Goal: Information Seeking & Learning: Learn about a topic

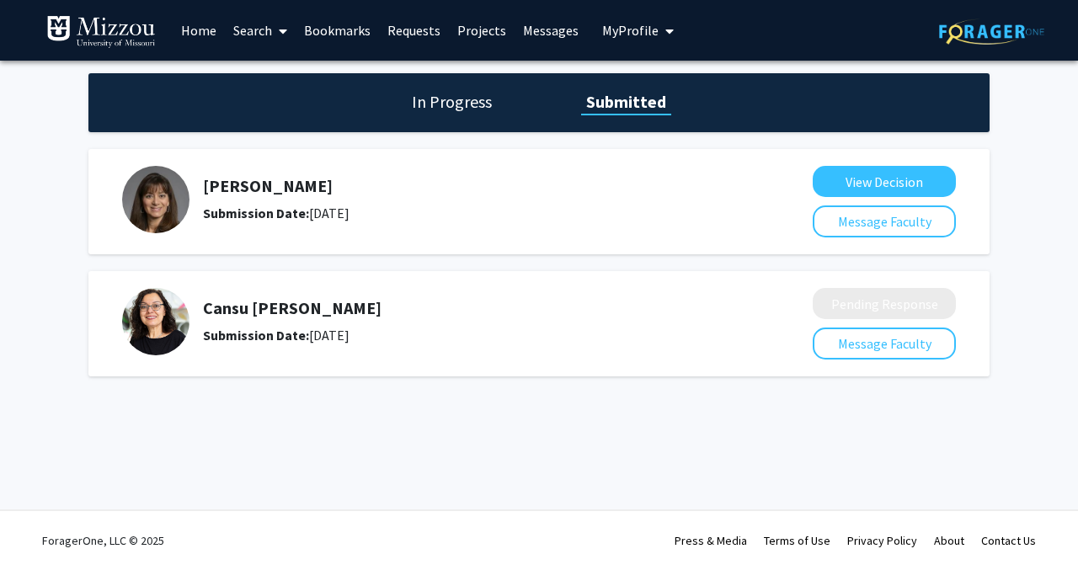
click at [228, 307] on h5 "Cansu [PERSON_NAME]" at bounding box center [463, 308] width 521 height 20
click at [259, 36] on link "Search" at bounding box center [260, 30] width 71 height 59
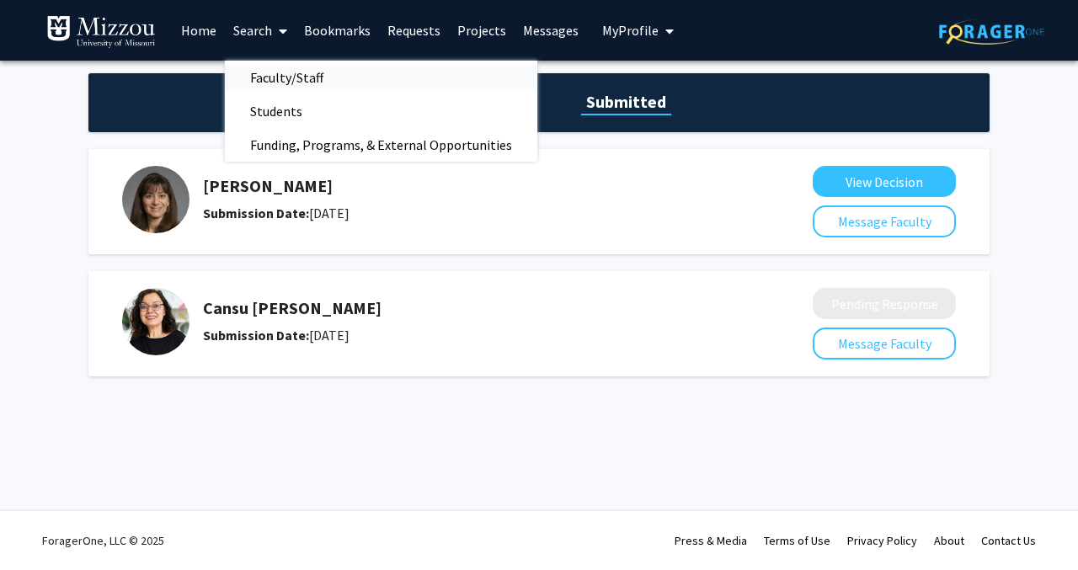
click at [280, 72] on span "Faculty/Staff" at bounding box center [287, 78] width 124 height 34
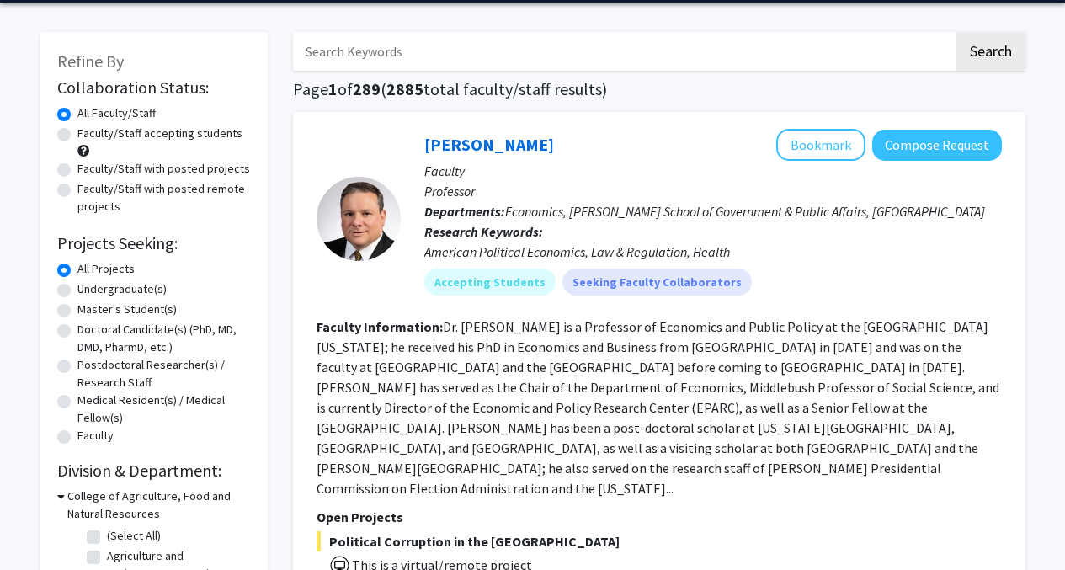
scroll to position [59, 0]
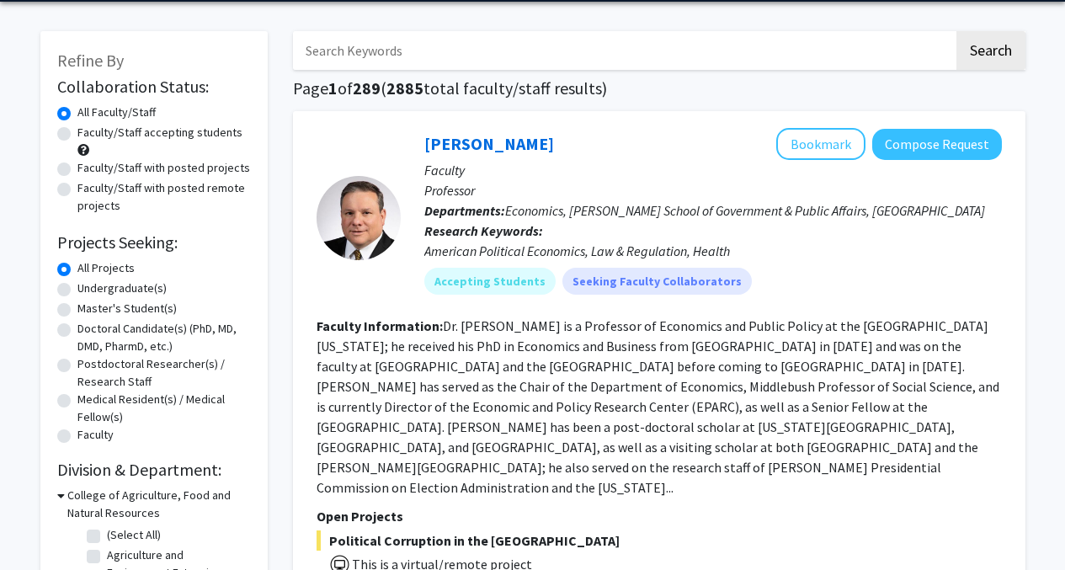
click at [77, 134] on label "Faculty/Staff accepting students" at bounding box center [159, 133] width 165 height 18
click at [77, 134] on input "Faculty/Staff accepting students" at bounding box center [82, 129] width 11 height 11
radio input "true"
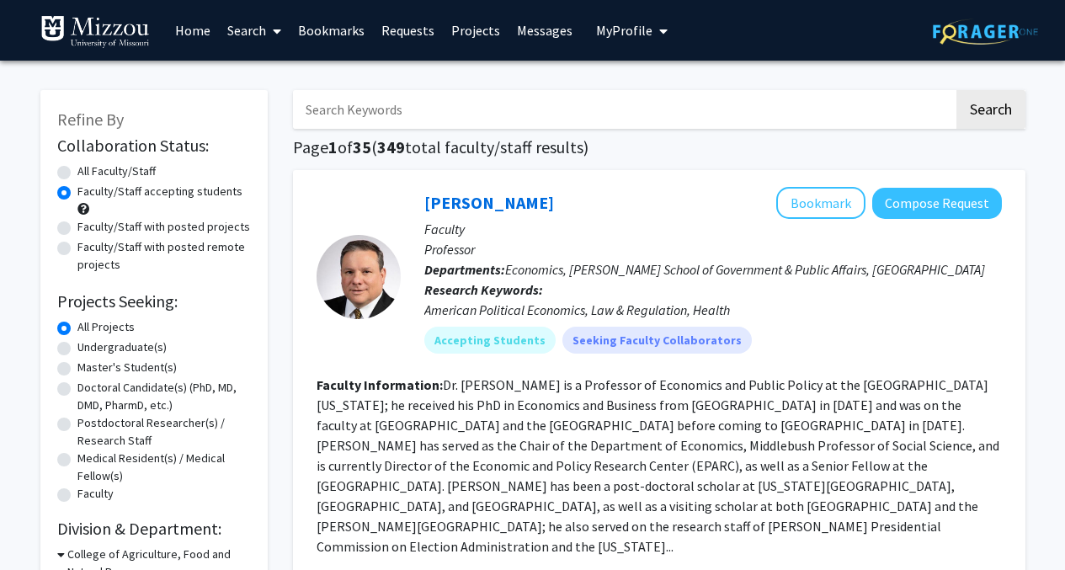
click at [77, 174] on label "All Faculty/Staff" at bounding box center [116, 172] width 78 height 18
click at [77, 174] on input "All Faculty/Staff" at bounding box center [82, 168] width 11 height 11
radio input "true"
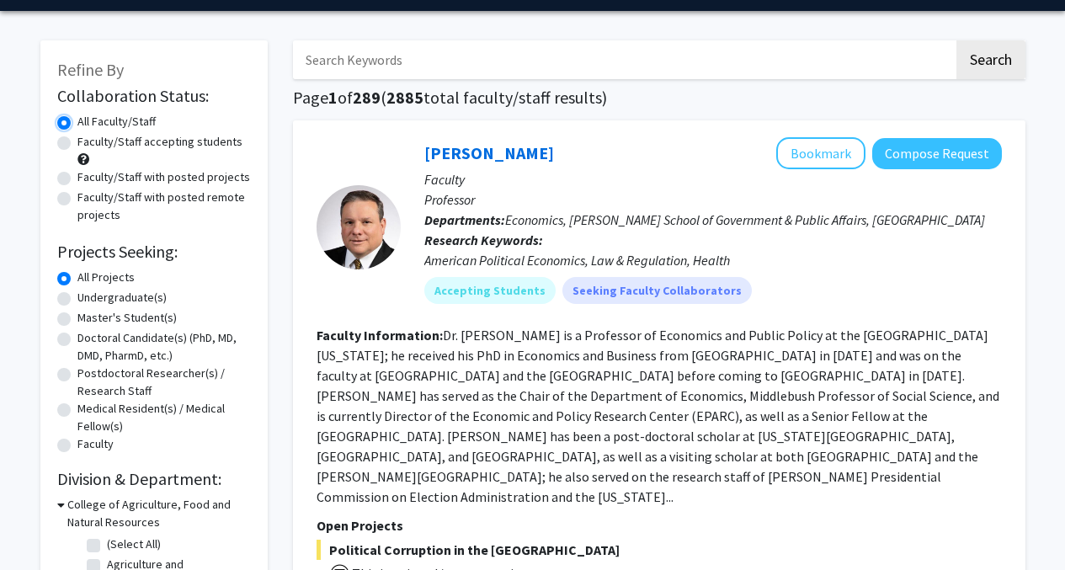
scroll to position [120, 0]
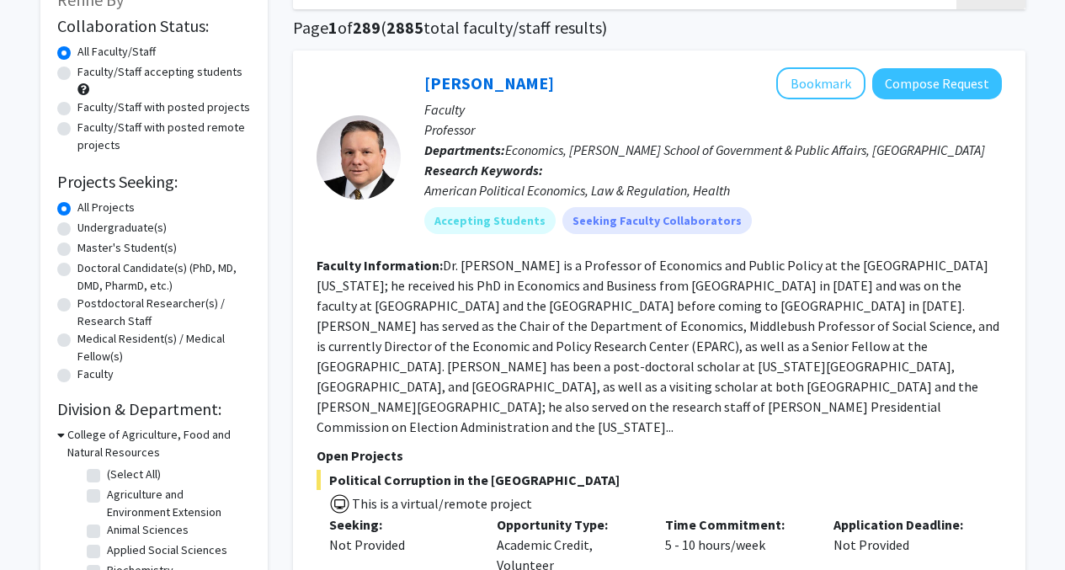
click at [77, 228] on label "Undergraduate(s)" at bounding box center [121, 228] width 89 height 18
click at [77, 228] on input "Undergraduate(s)" at bounding box center [82, 224] width 11 height 11
radio input "true"
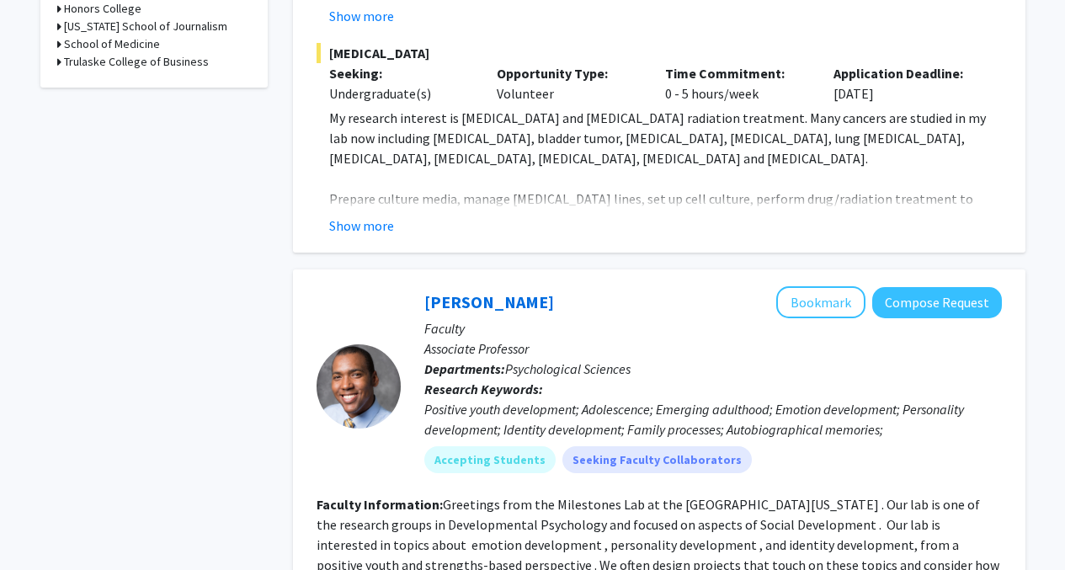
scroll to position [894, 0]
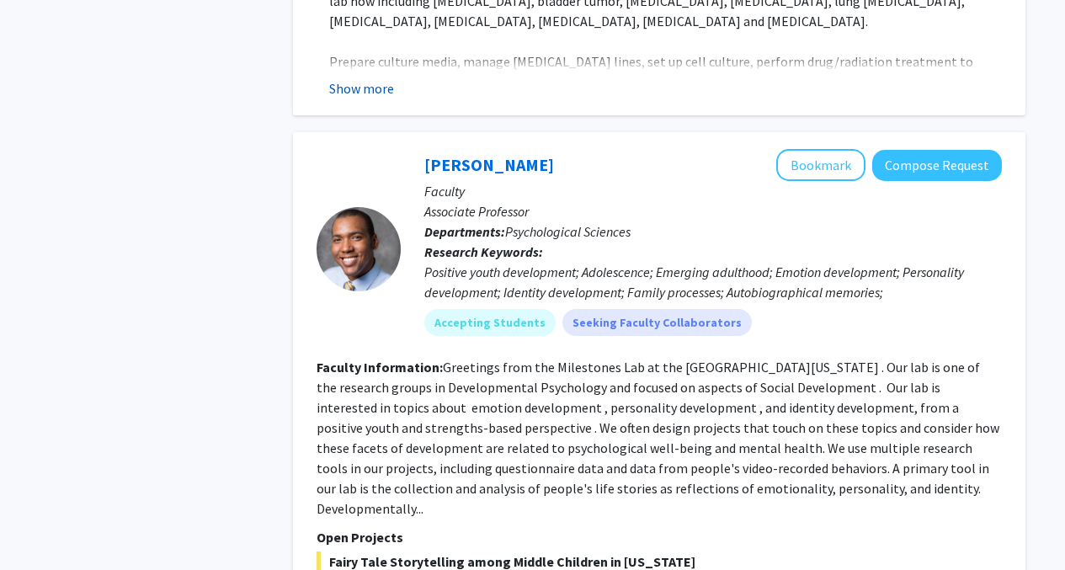
click at [371, 78] on button "Show more" at bounding box center [361, 88] width 65 height 20
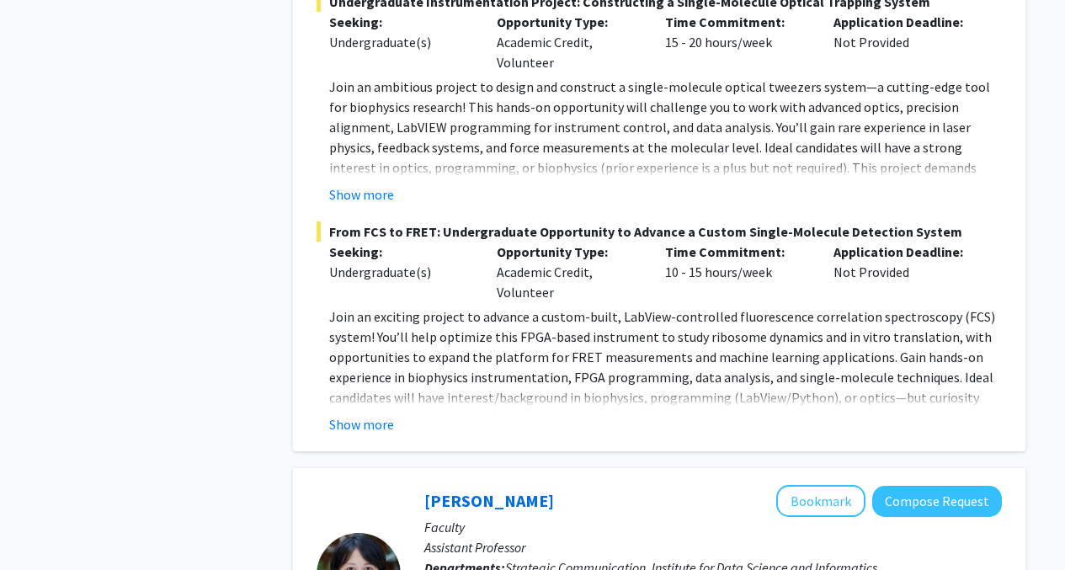
scroll to position [3790, 0]
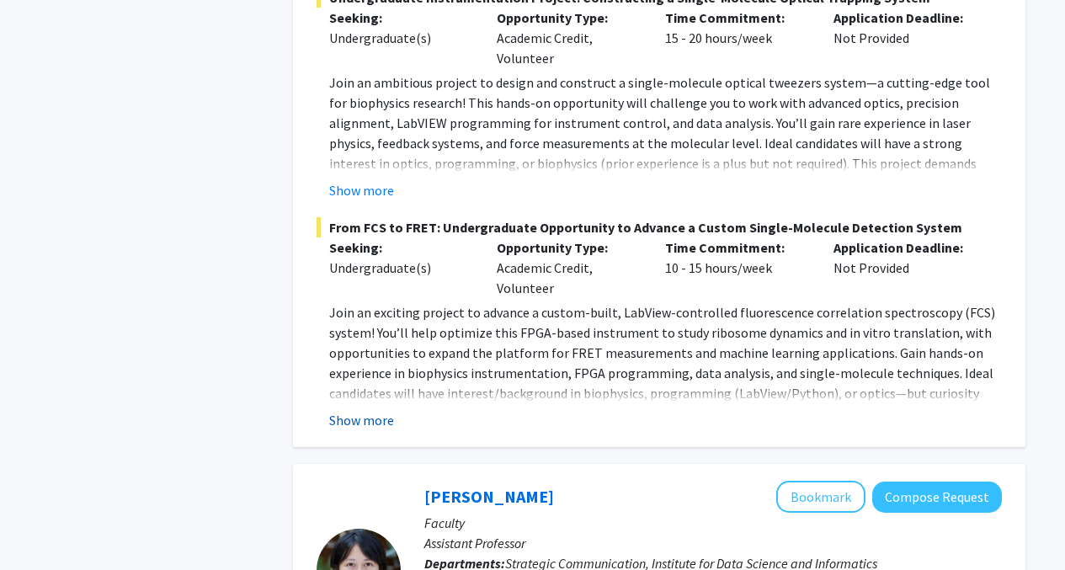
click at [382, 410] on button "Show more" at bounding box center [361, 420] width 65 height 20
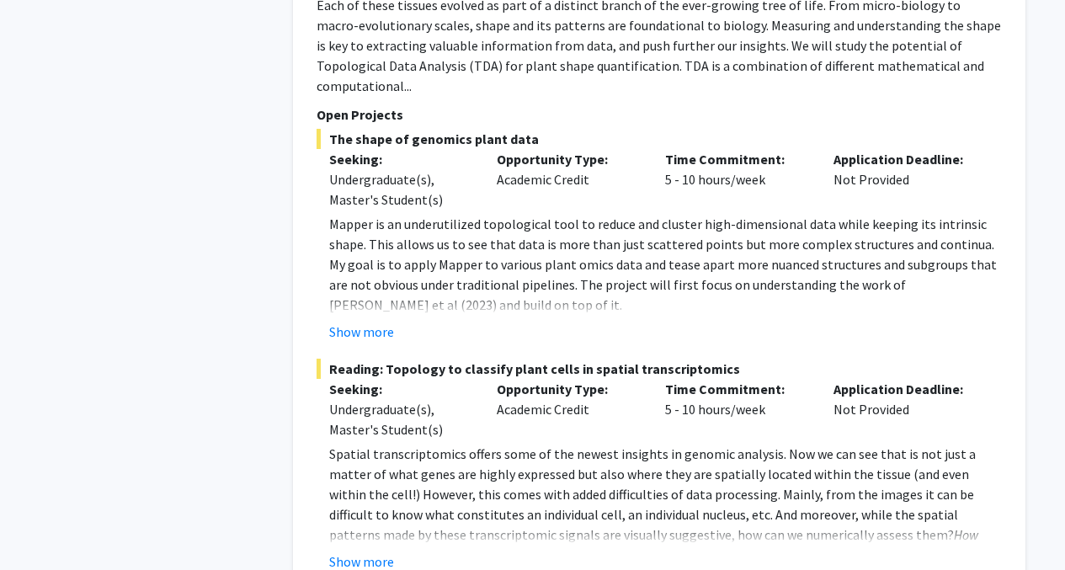
scroll to position [7265, 0]
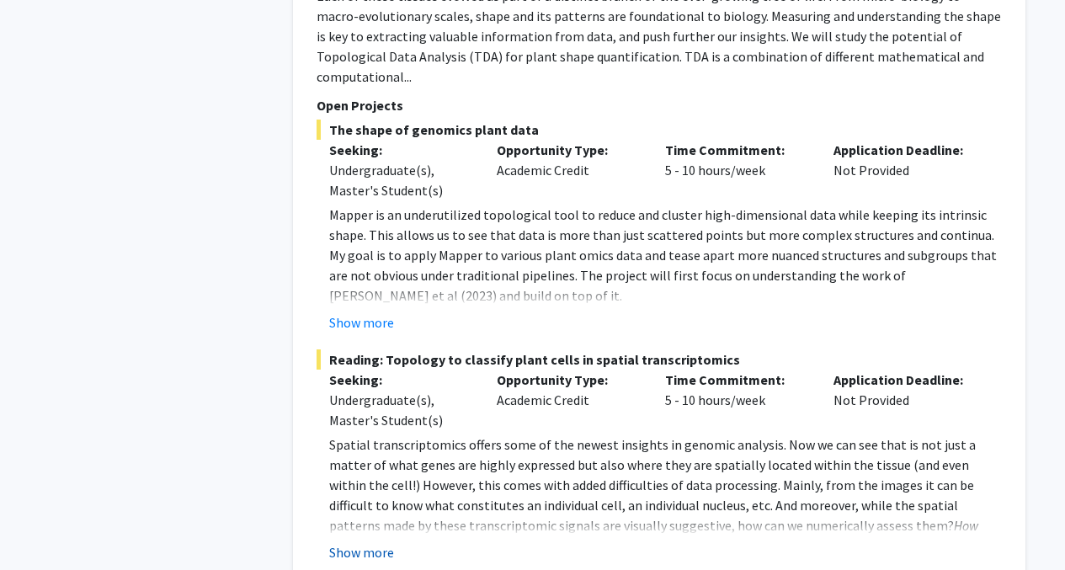
click at [372, 542] on button "Show more" at bounding box center [361, 552] width 65 height 20
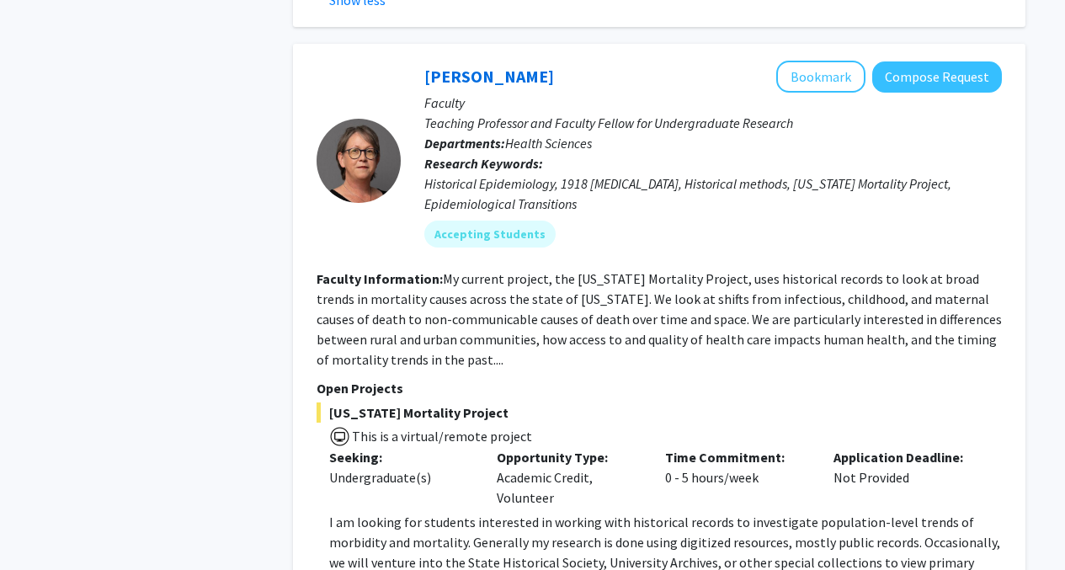
scroll to position [8043, 0]
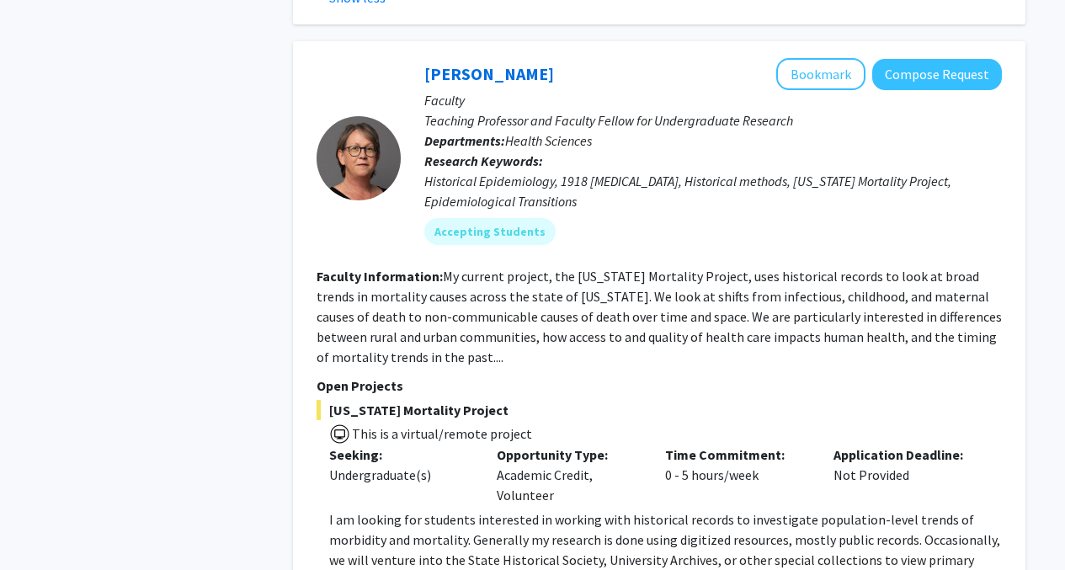
click at [622, 376] on p "Open Projects" at bounding box center [660, 386] width 686 height 20
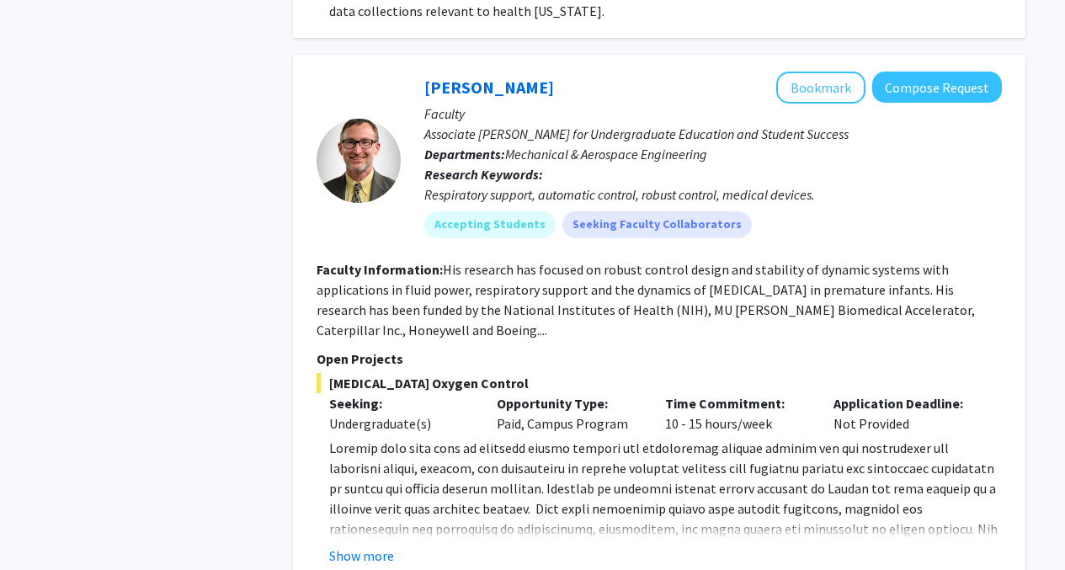
scroll to position [8669, 0]
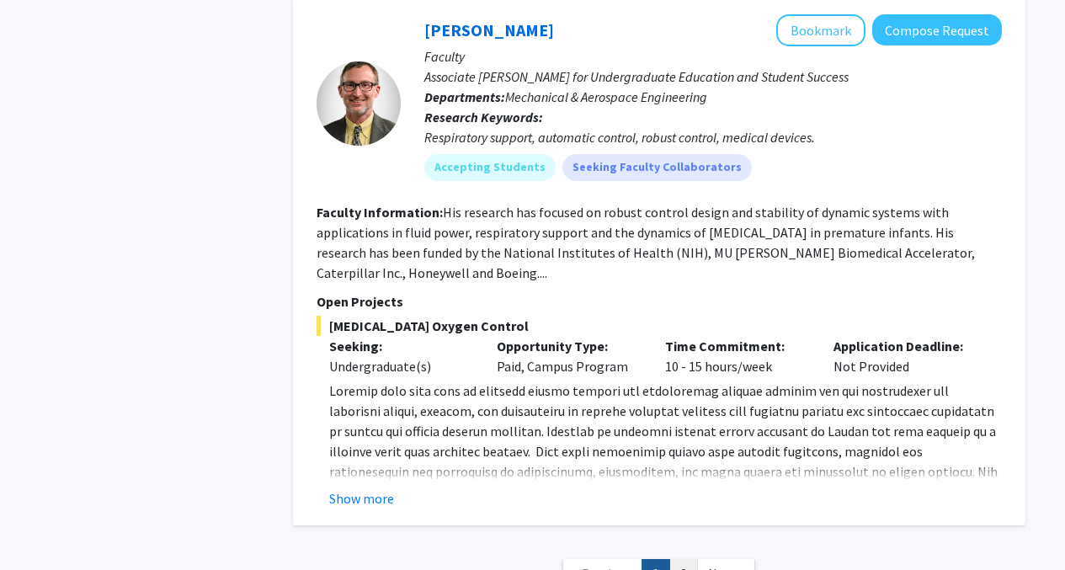
click at [684, 559] on link "2" at bounding box center [684, 573] width 29 height 29
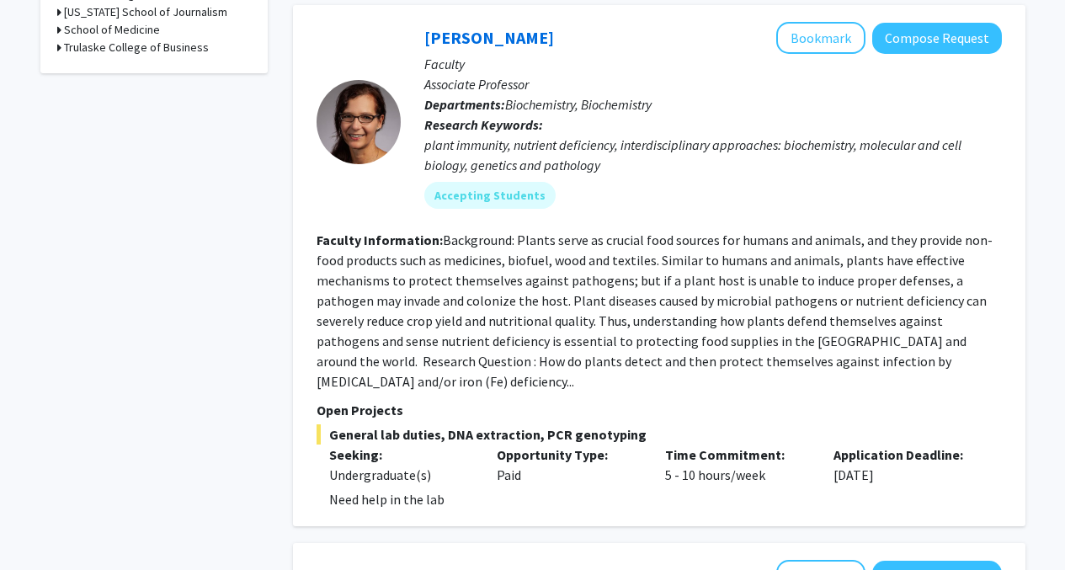
scroll to position [785, 0]
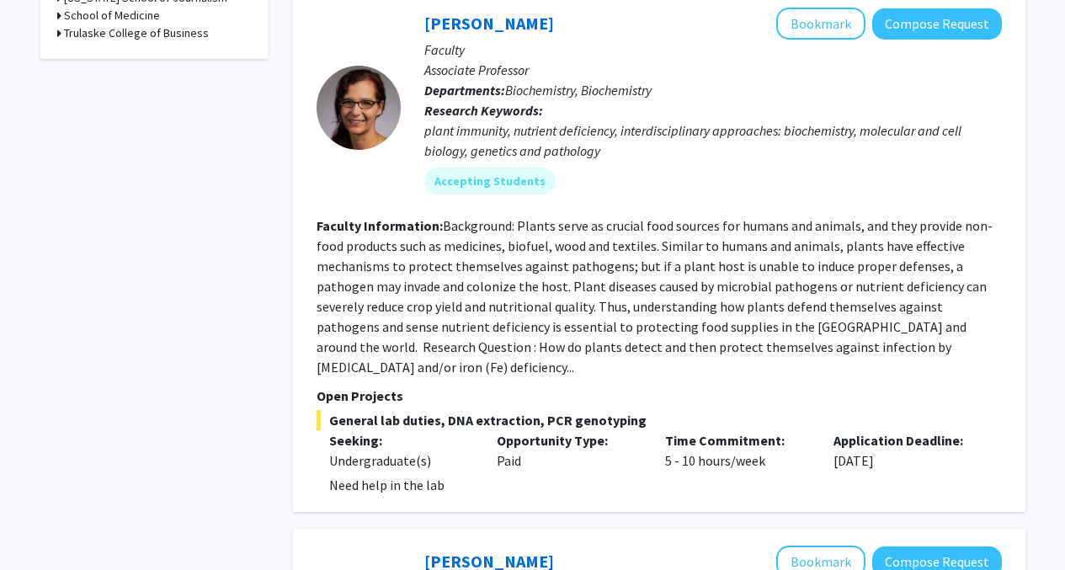
click at [603, 293] on fg-read-more "Background: Plants serve as crucial food sources for humans and animals, and th…" at bounding box center [655, 296] width 676 height 158
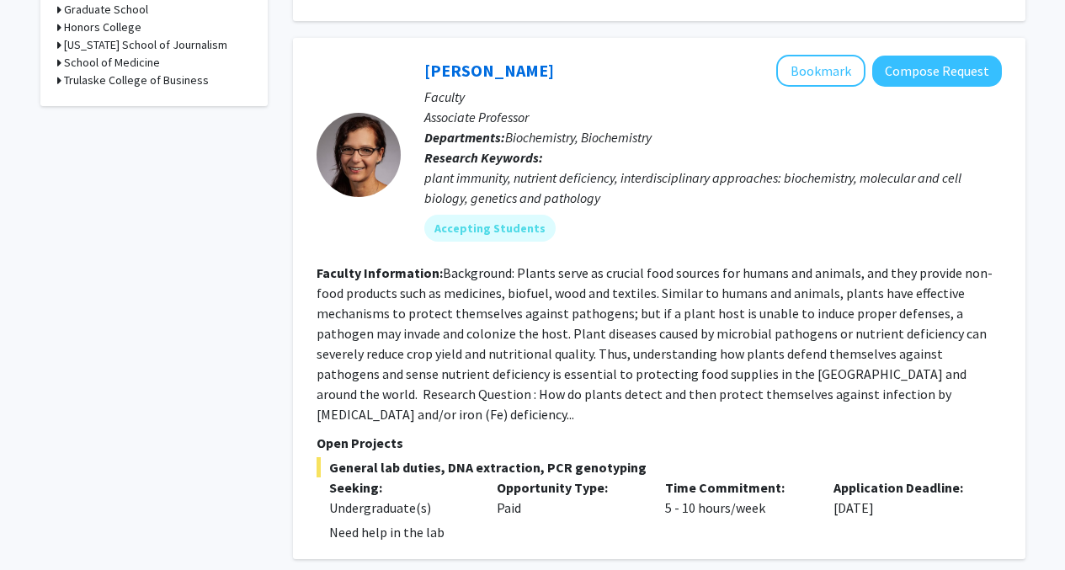
scroll to position [719, 0]
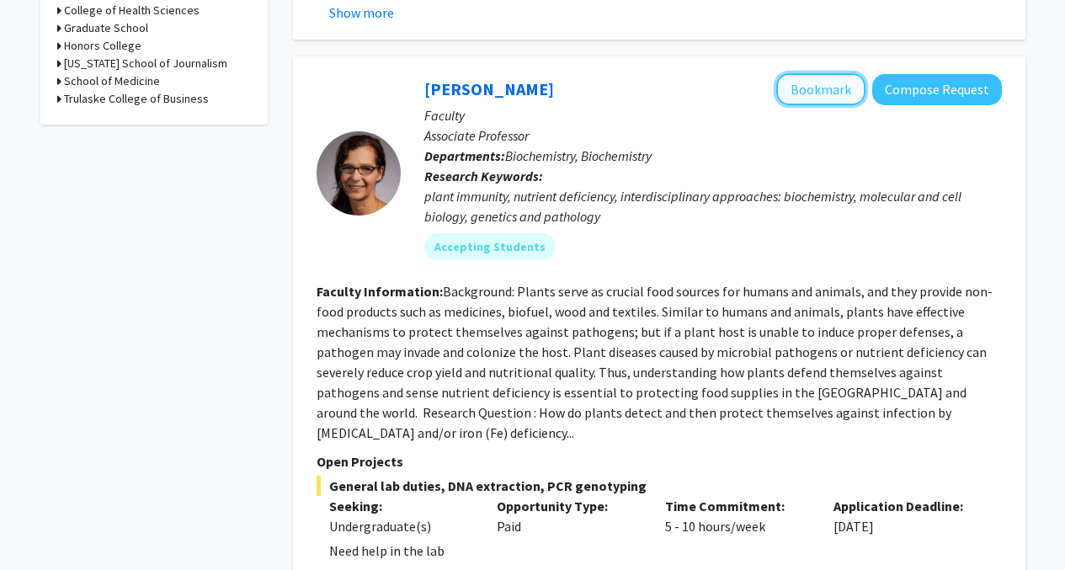
click at [841, 73] on button "Bookmark" at bounding box center [821, 89] width 89 height 32
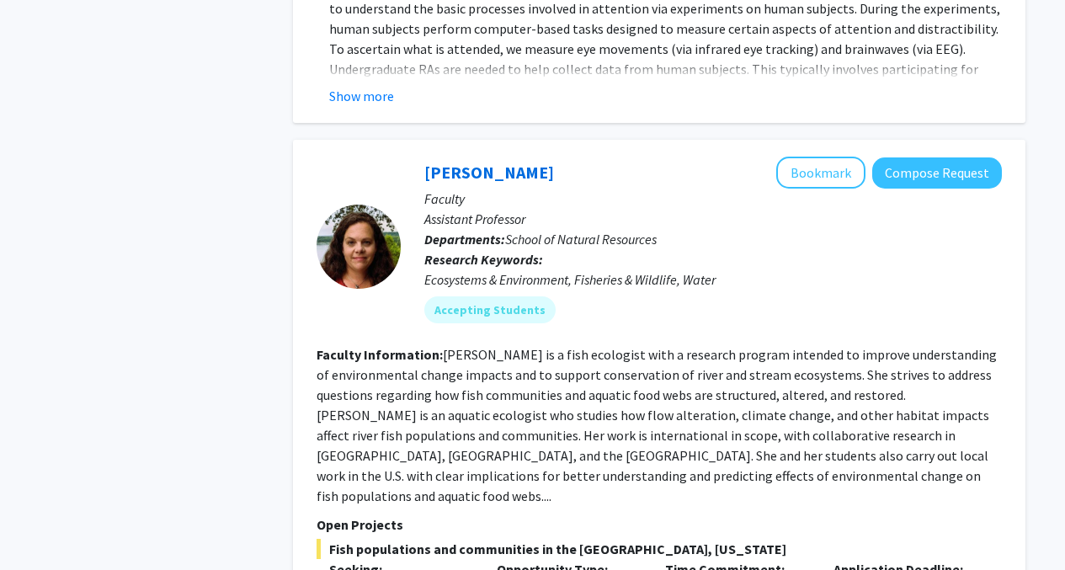
scroll to position [3742, 0]
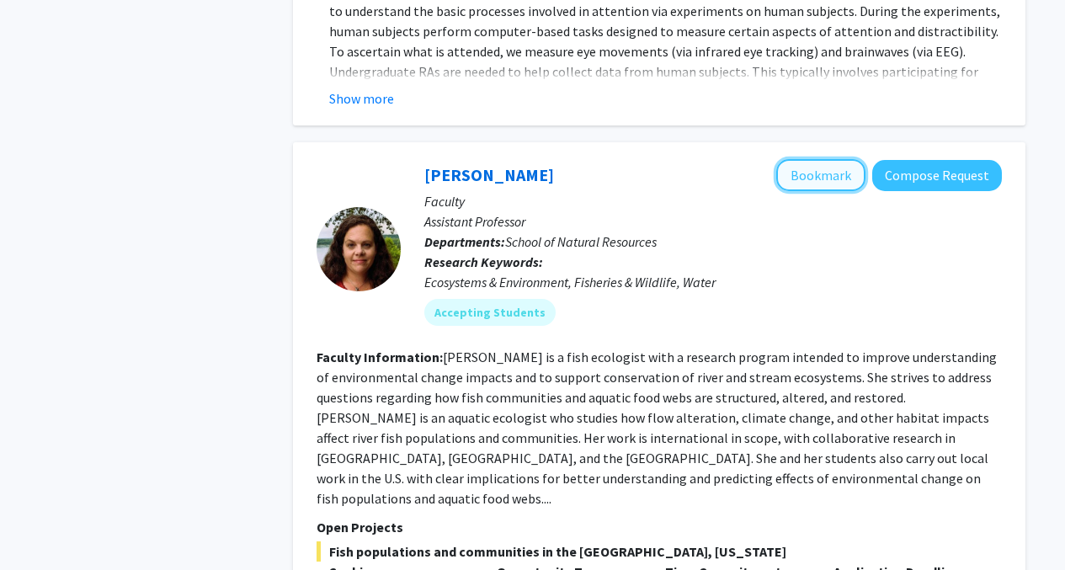
click at [804, 159] on button "Bookmark" at bounding box center [821, 175] width 89 height 32
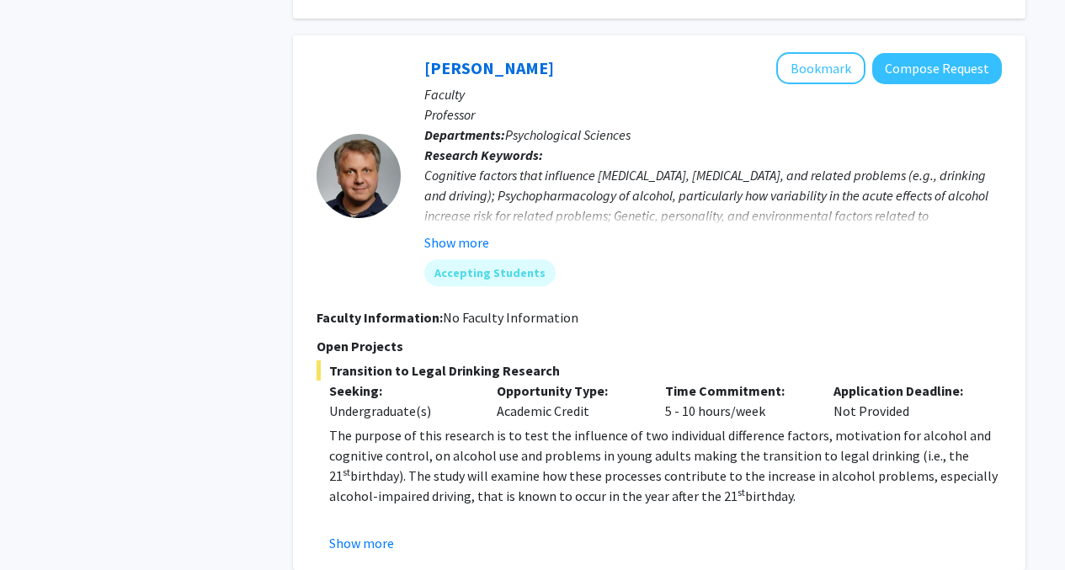
scroll to position [5475, 0]
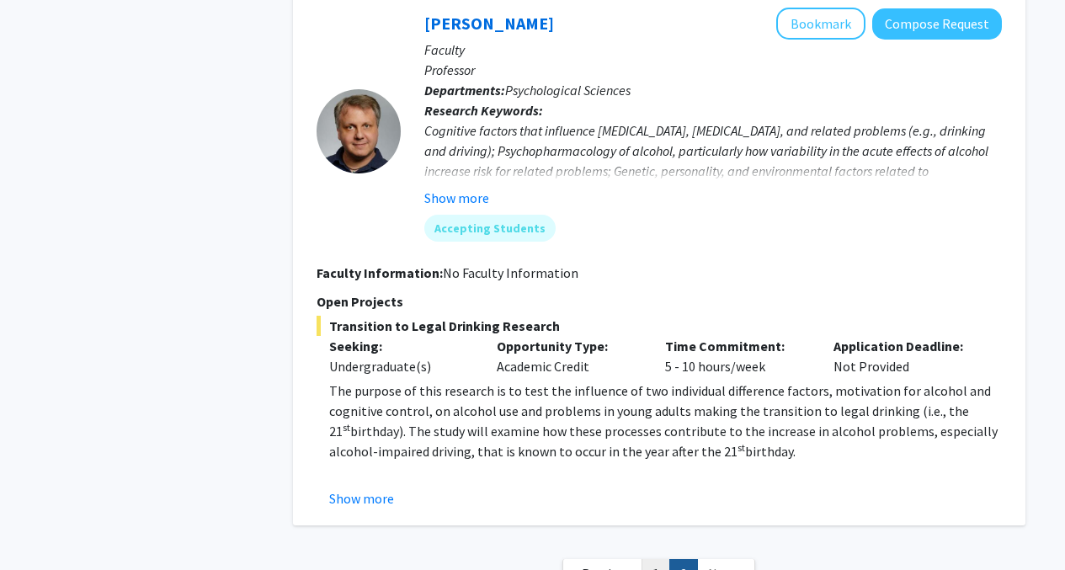
click at [647, 559] on link "1" at bounding box center [656, 573] width 29 height 29
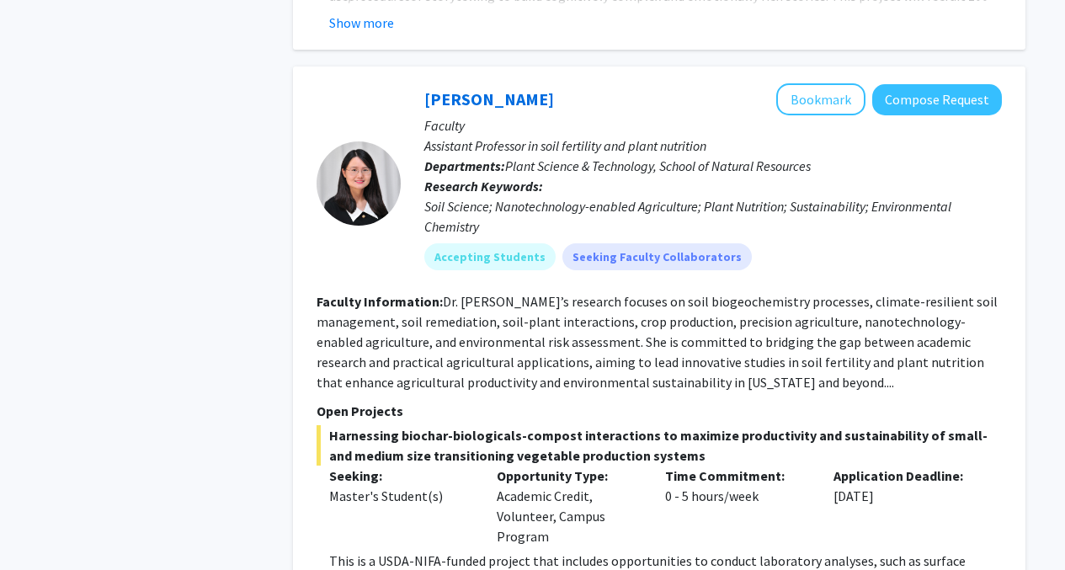
scroll to position [1603, 0]
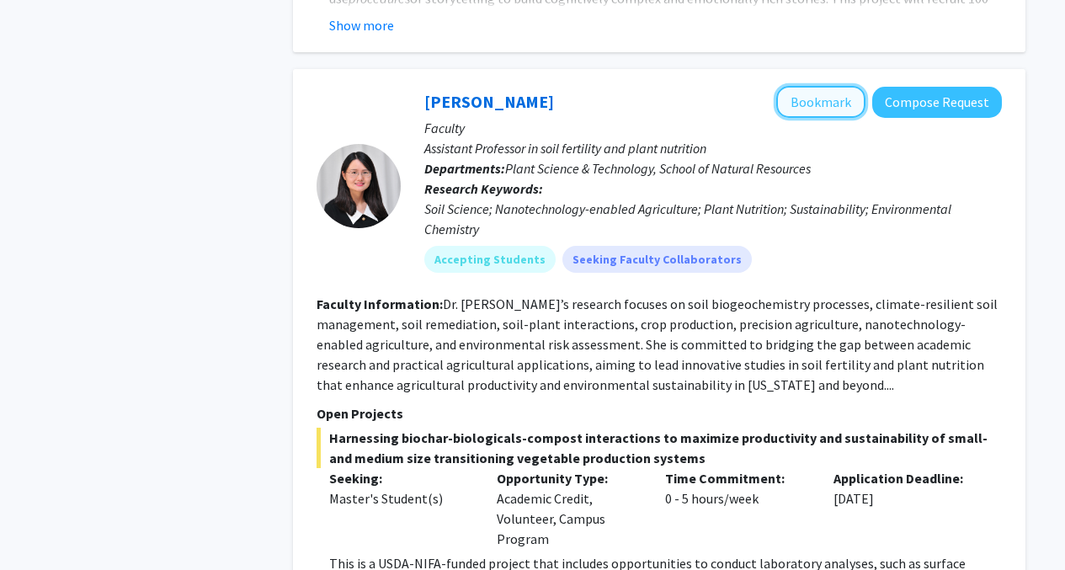
click at [809, 86] on button "Bookmark" at bounding box center [821, 102] width 89 height 32
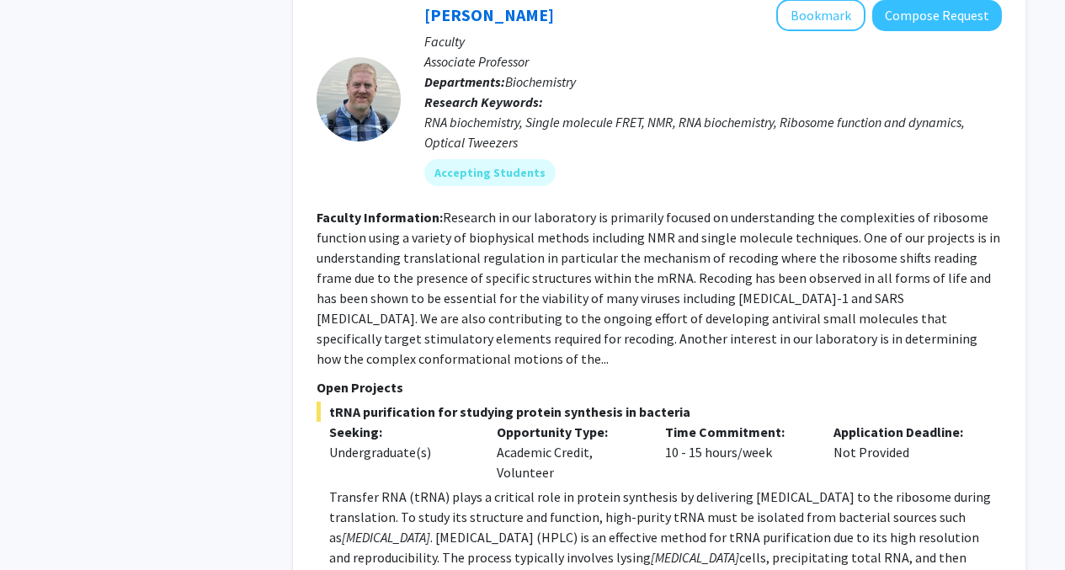
scroll to position [2348, 0]
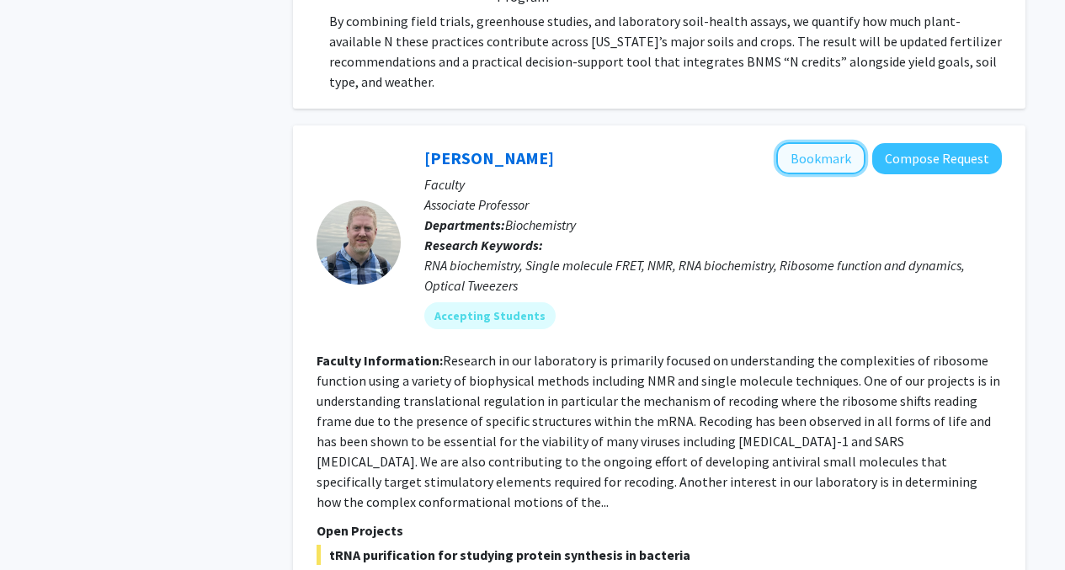
click at [825, 142] on button "Bookmark" at bounding box center [821, 158] width 89 height 32
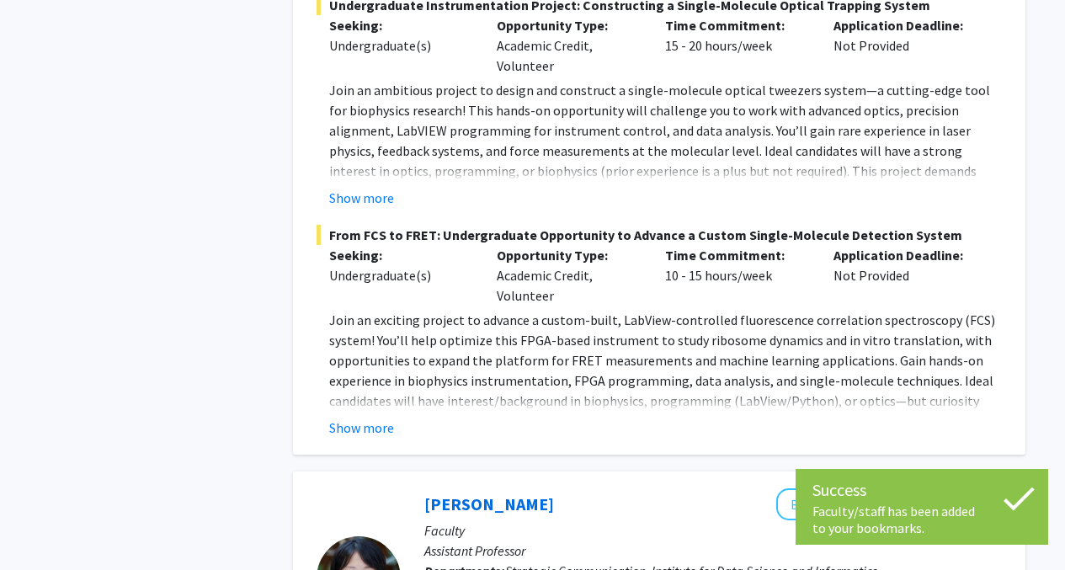
scroll to position [3374, 0]
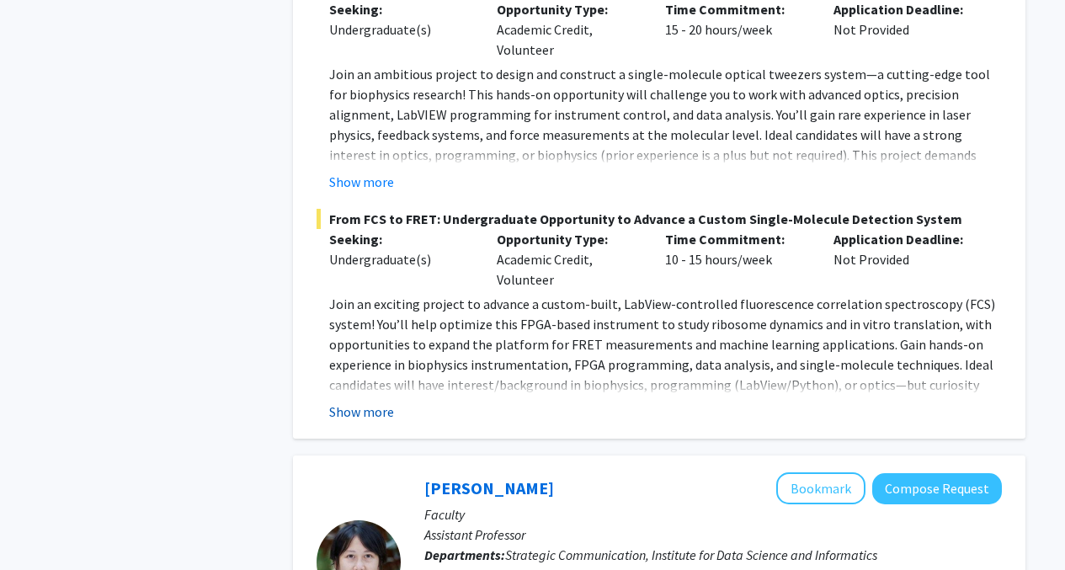
click at [367, 402] on button "Show more" at bounding box center [361, 412] width 65 height 20
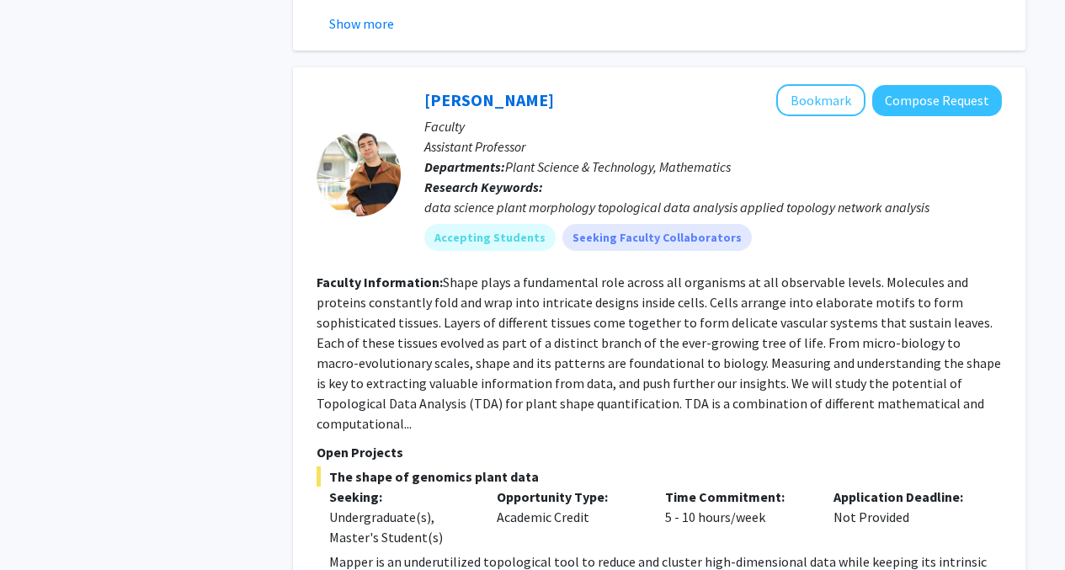
scroll to position [6504, 0]
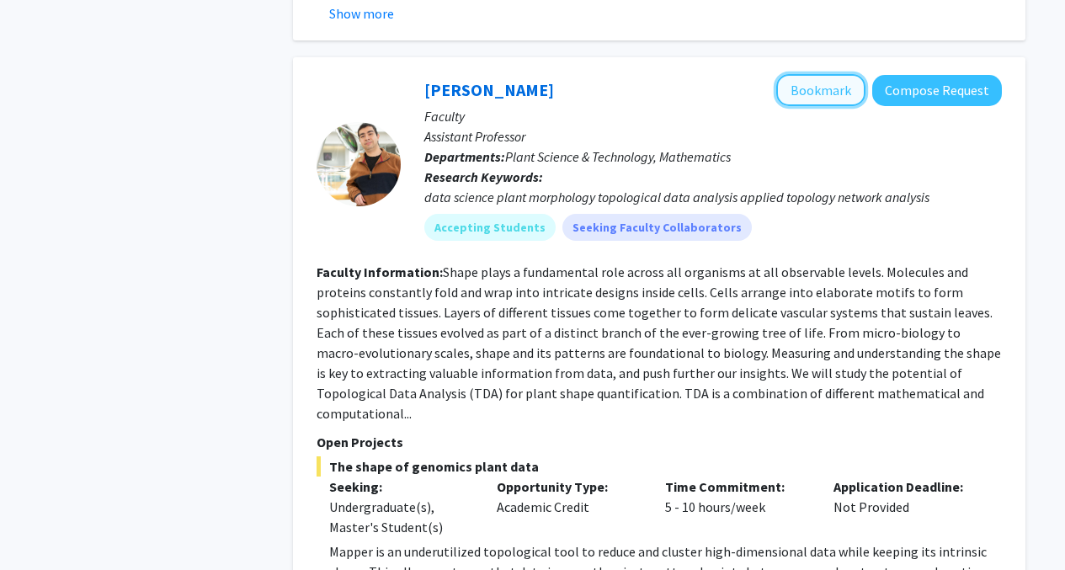
click at [838, 74] on button "Bookmark" at bounding box center [821, 90] width 89 height 32
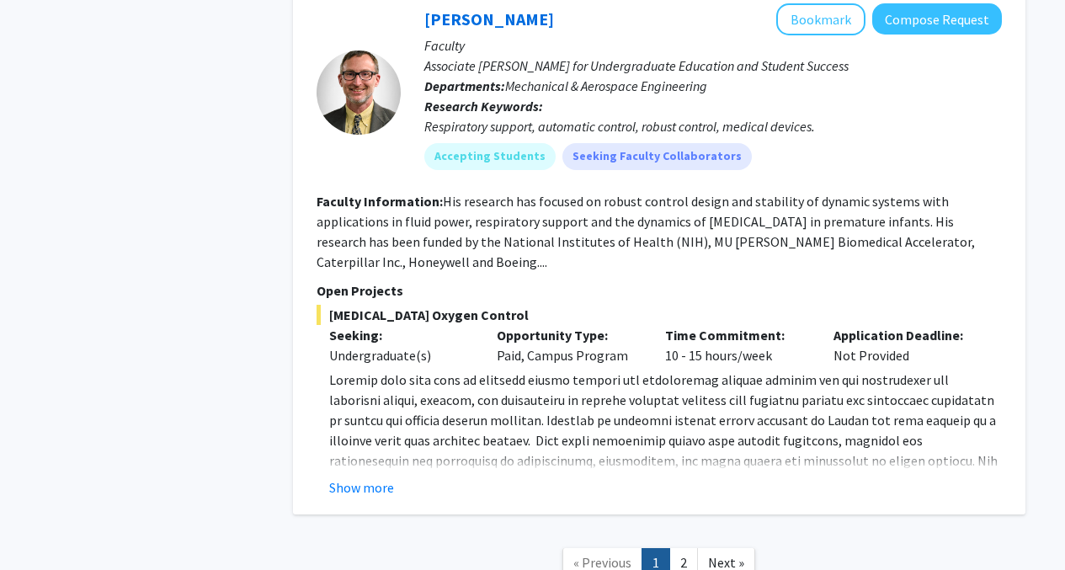
scroll to position [8035, 0]
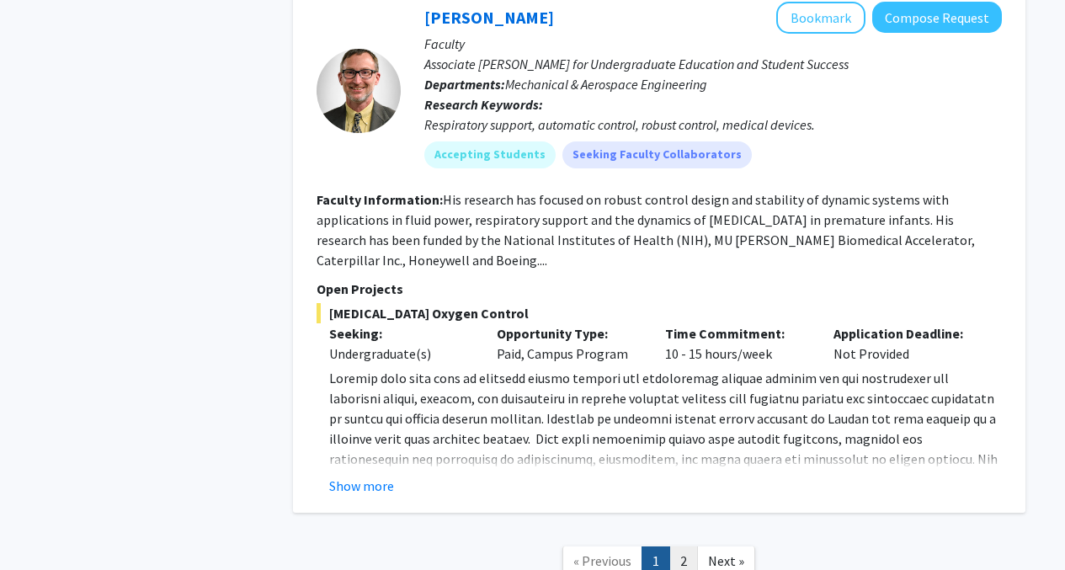
click at [686, 547] on link "2" at bounding box center [684, 561] width 29 height 29
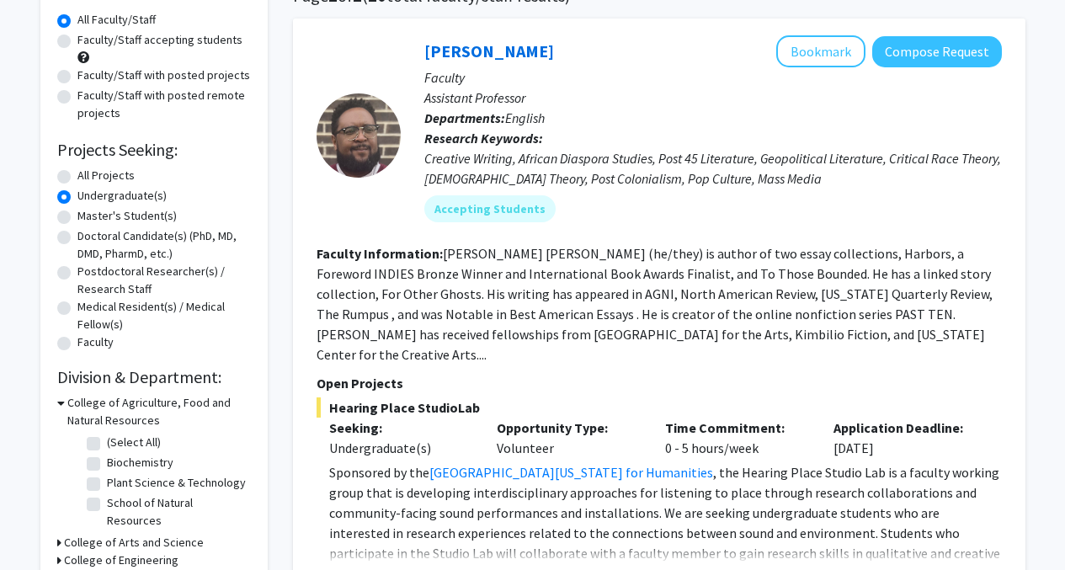
scroll to position [151, 0]
click at [77, 173] on label "All Projects" at bounding box center [105, 177] width 57 height 18
click at [77, 173] on input "All Projects" at bounding box center [82, 173] width 11 height 11
radio input "true"
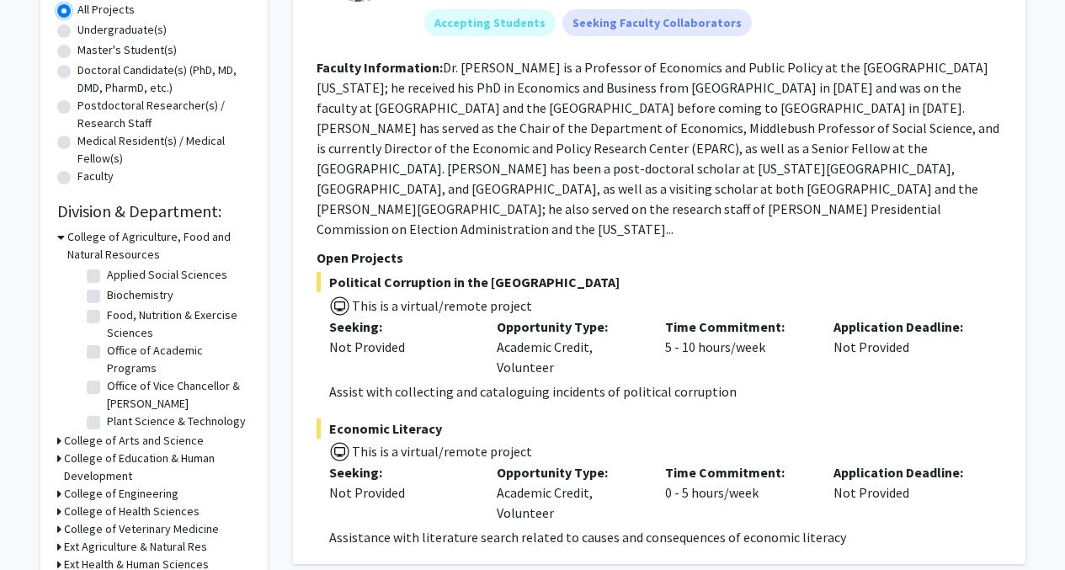
scroll to position [69, 0]
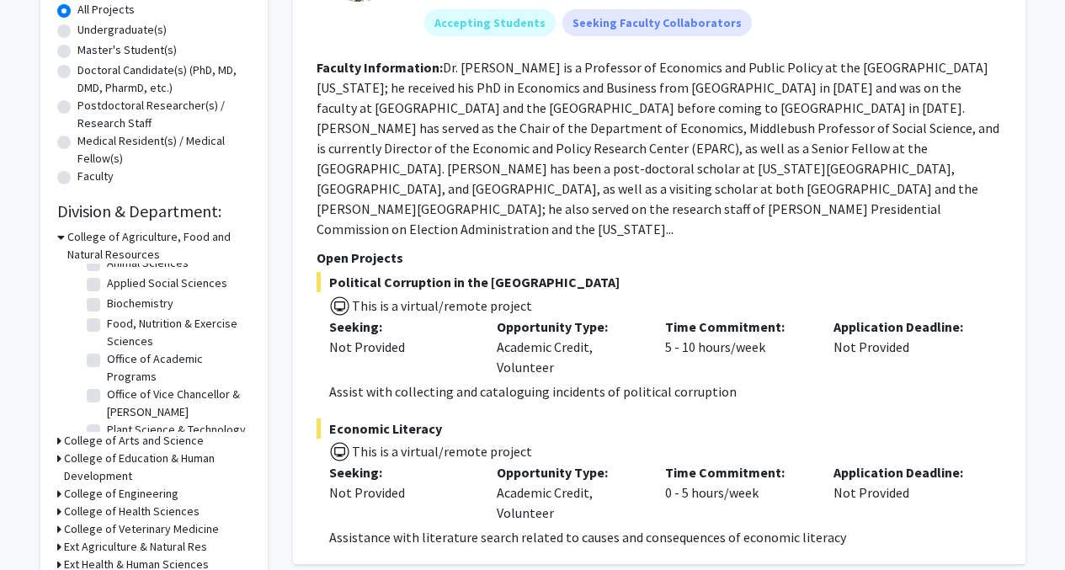
click at [107, 306] on label "Biochemistry" at bounding box center [140, 304] width 67 height 18
click at [107, 306] on input "Biochemistry" at bounding box center [112, 300] width 11 height 11
checkbox input "true"
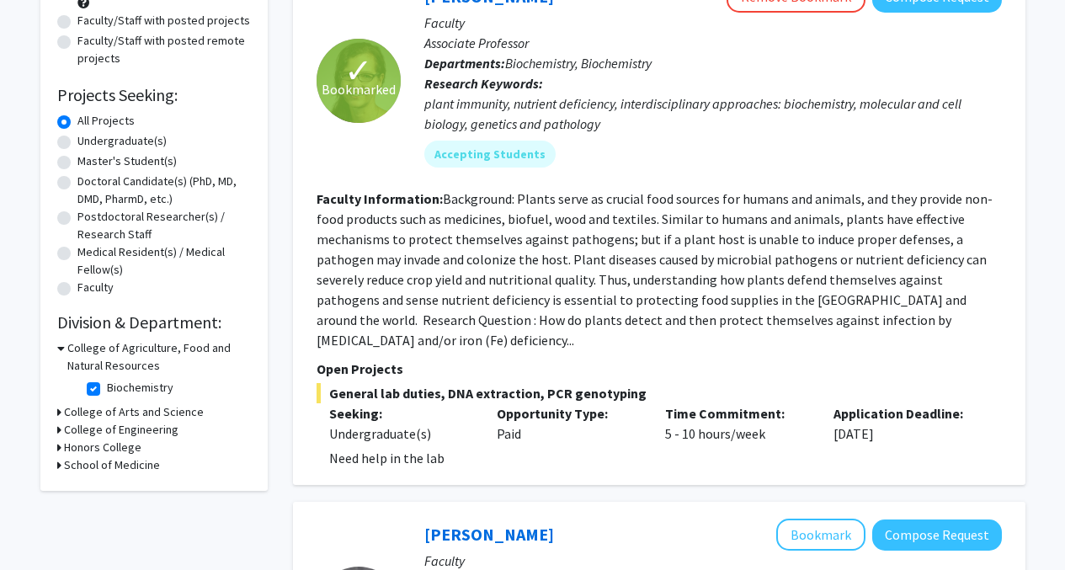
scroll to position [211, 0]
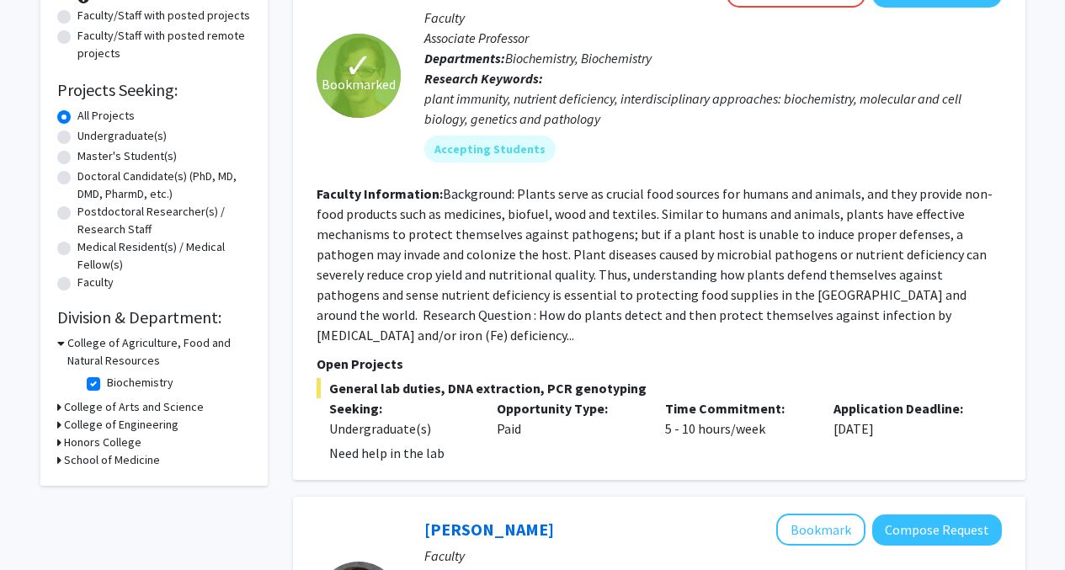
click at [107, 384] on label "Biochemistry" at bounding box center [140, 383] width 67 height 18
click at [107, 384] on input "Biochemistry" at bounding box center [112, 379] width 11 height 11
checkbox input "false"
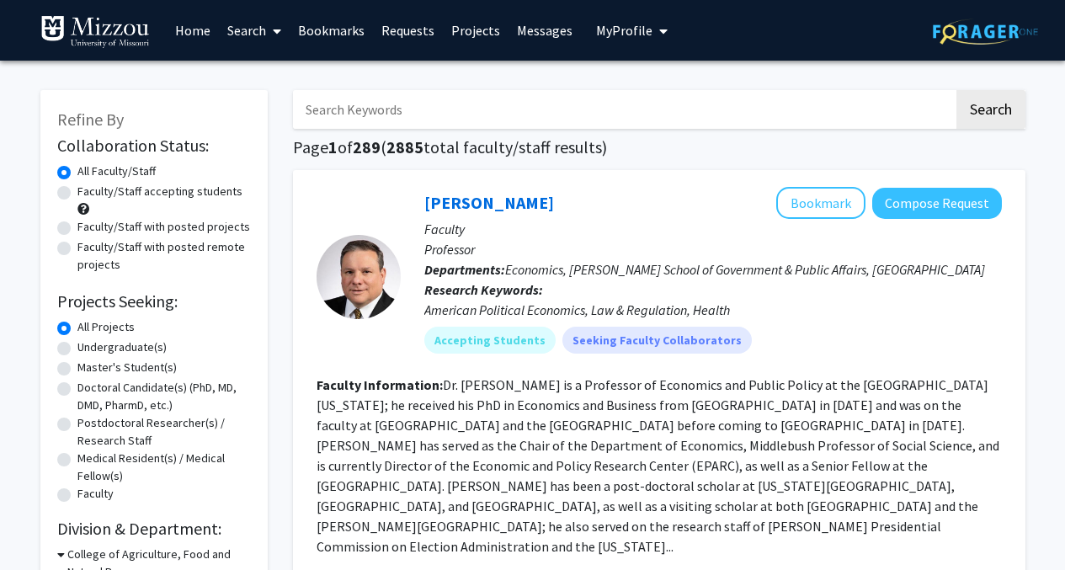
click at [449, 115] on input "Search Keywords" at bounding box center [623, 109] width 661 height 39
click at [957, 90] on button "Search" at bounding box center [991, 109] width 69 height 39
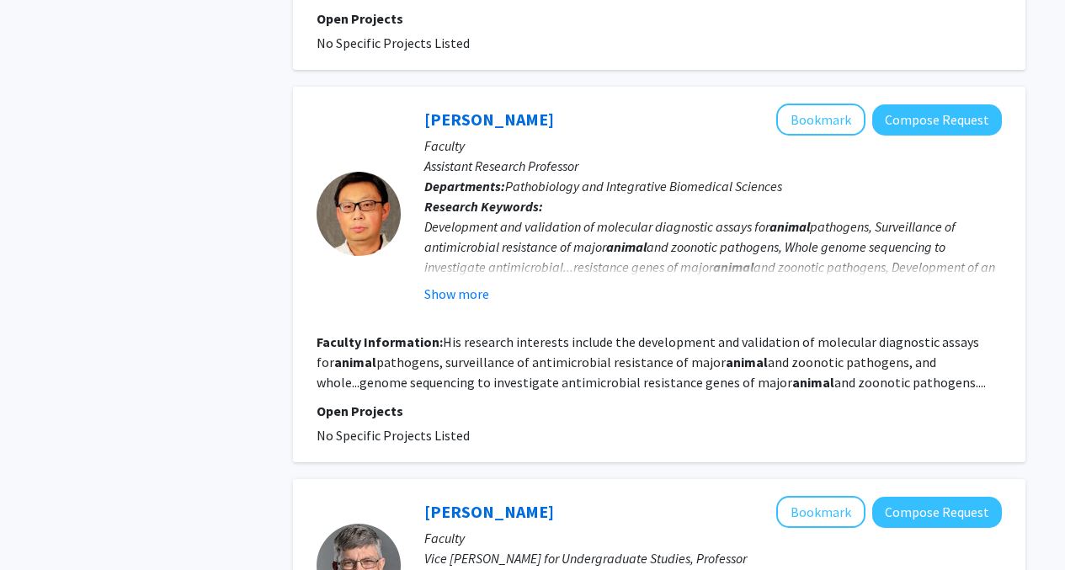
scroll to position [1232, 0]
click at [479, 283] on button "Show more" at bounding box center [456, 293] width 65 height 20
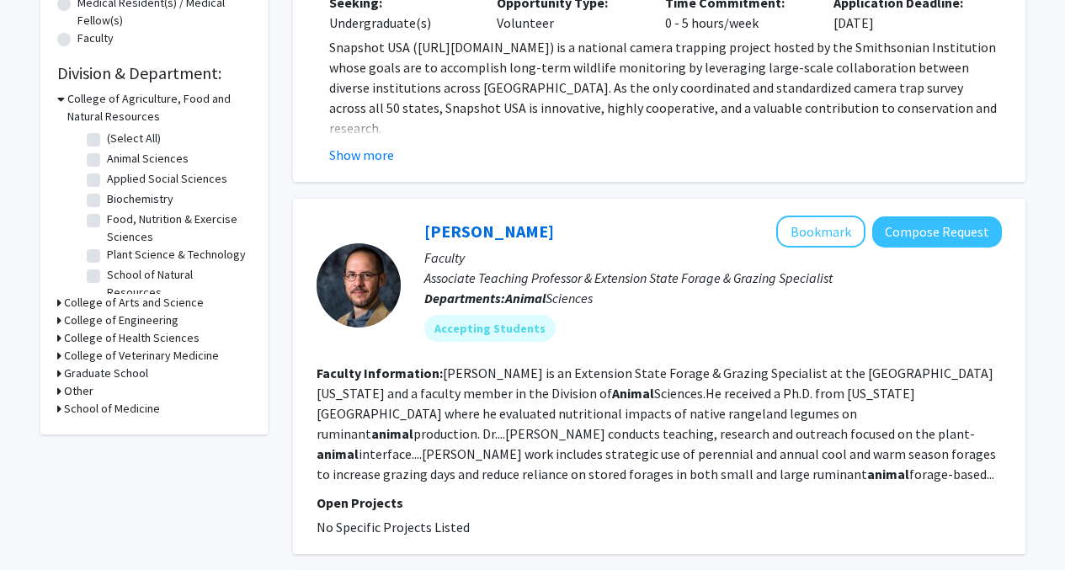
scroll to position [457, 0]
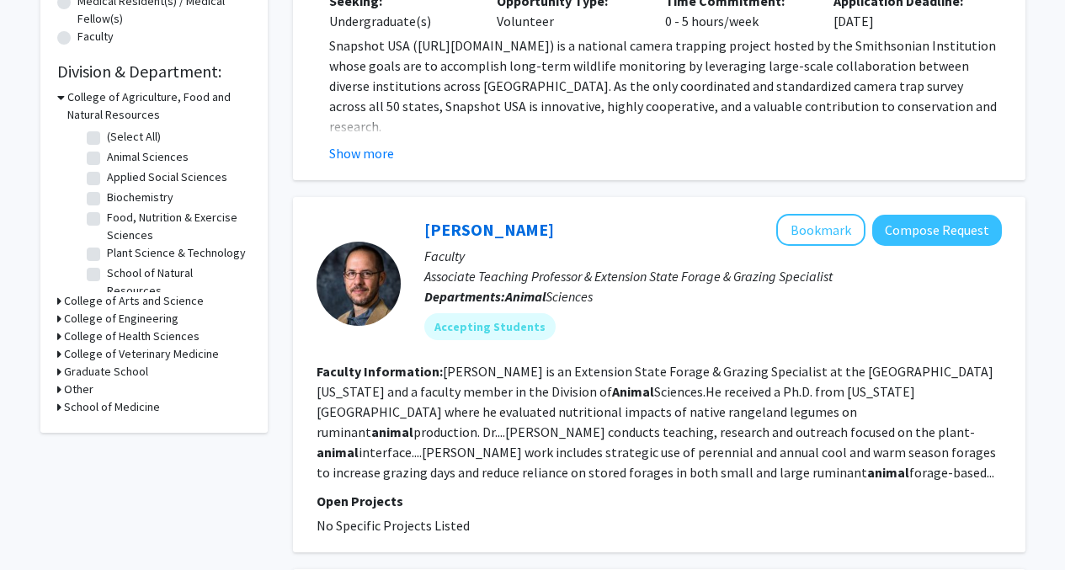
click at [66, 347] on h3 "College of Veterinary Medicine" at bounding box center [141, 354] width 155 height 18
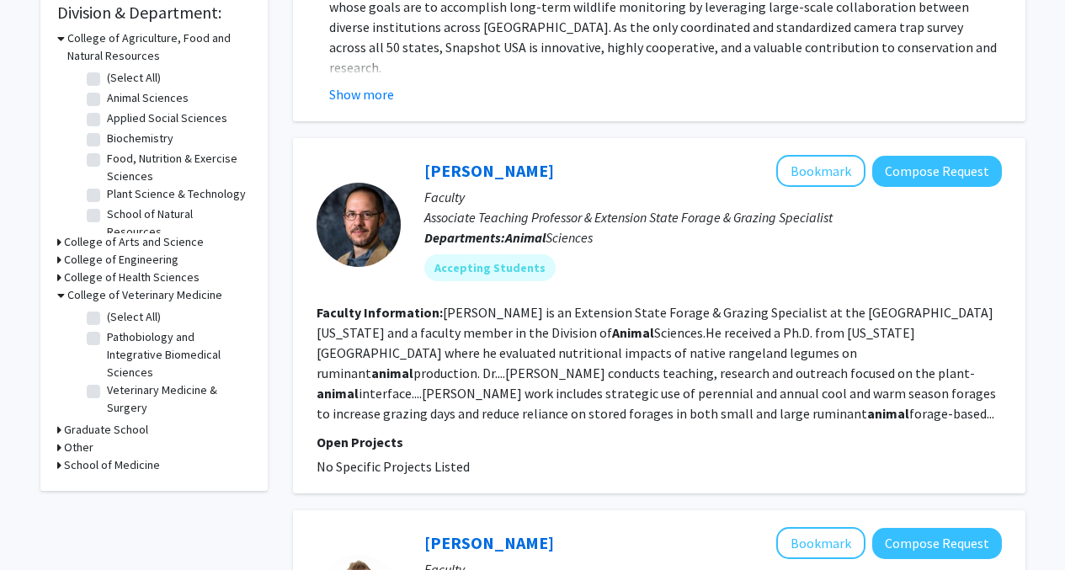
scroll to position [528, 0]
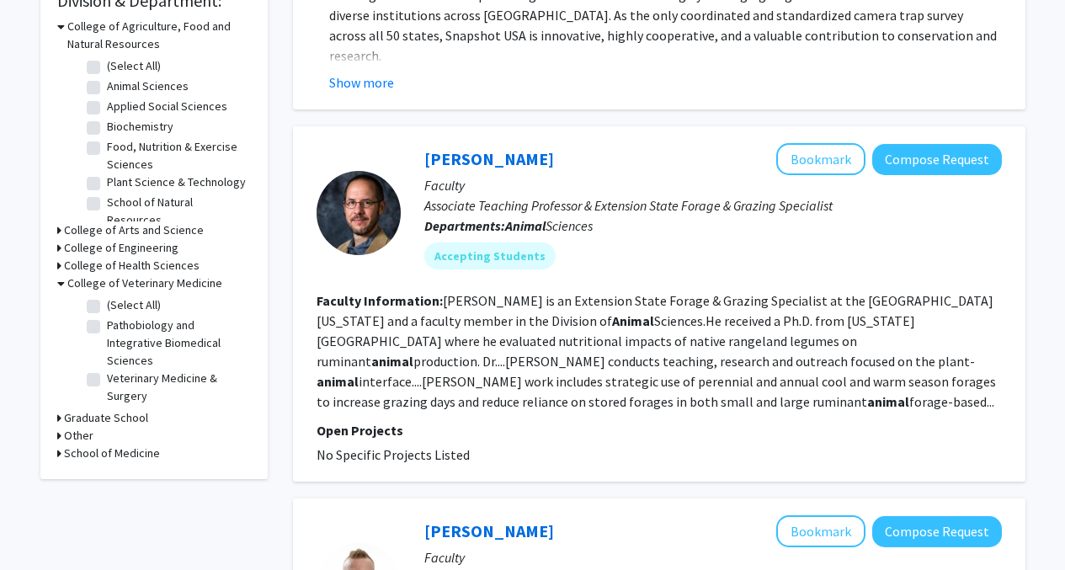
click at [70, 413] on h3 "Graduate School" at bounding box center [106, 418] width 84 height 18
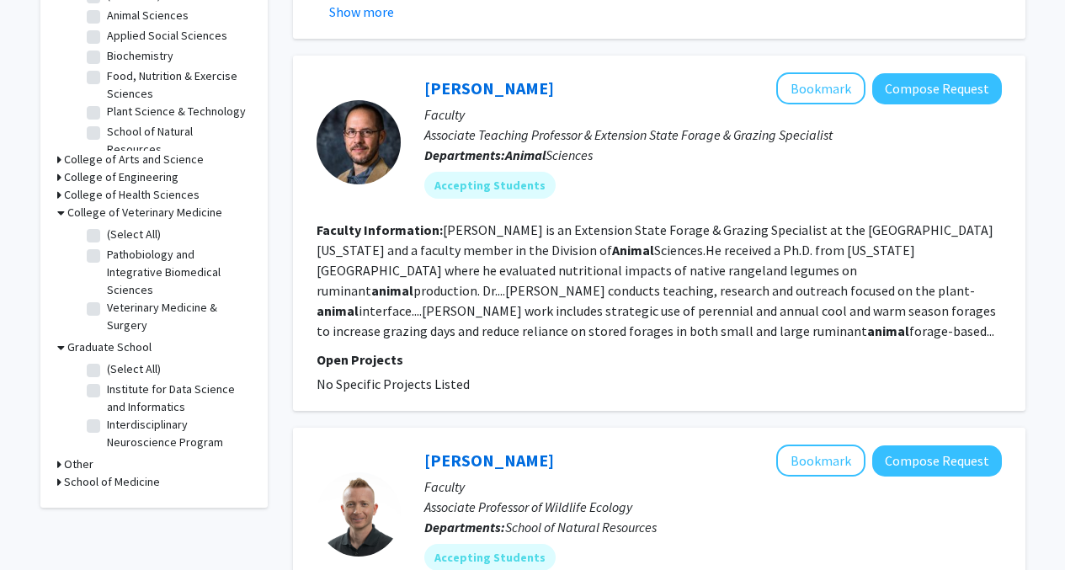
click at [73, 465] on h3 "Other" at bounding box center [78, 465] width 29 height 18
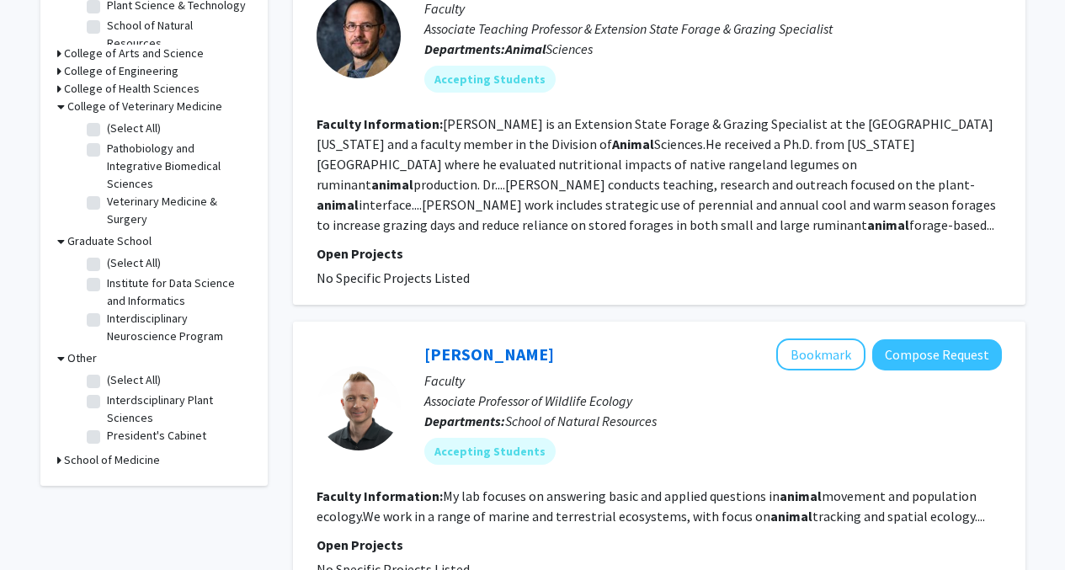
scroll to position [707, 0]
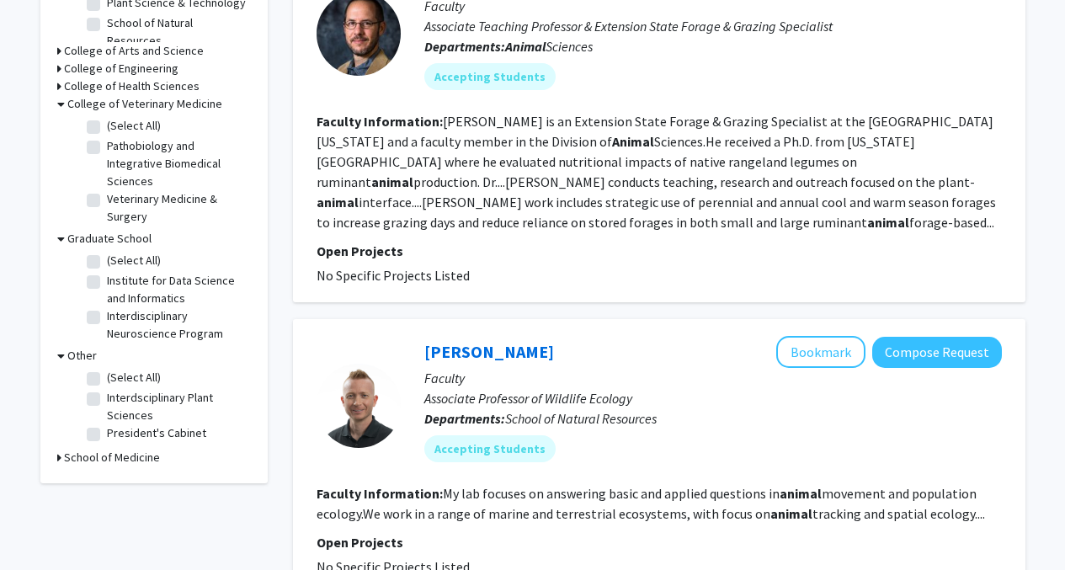
click at [77, 450] on h3 "School of Medicine" at bounding box center [112, 458] width 96 height 18
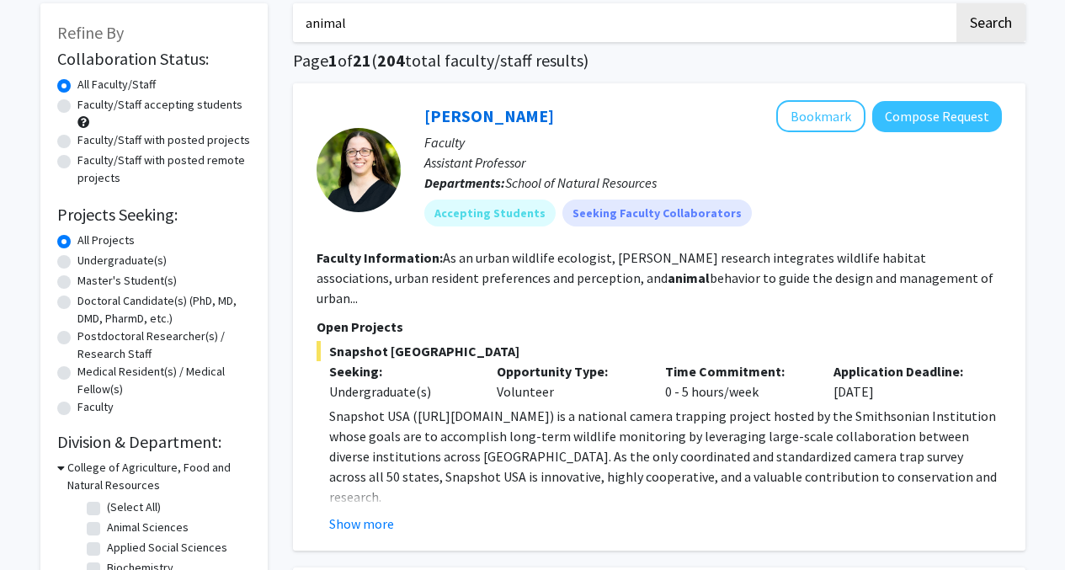
scroll to position [0, 0]
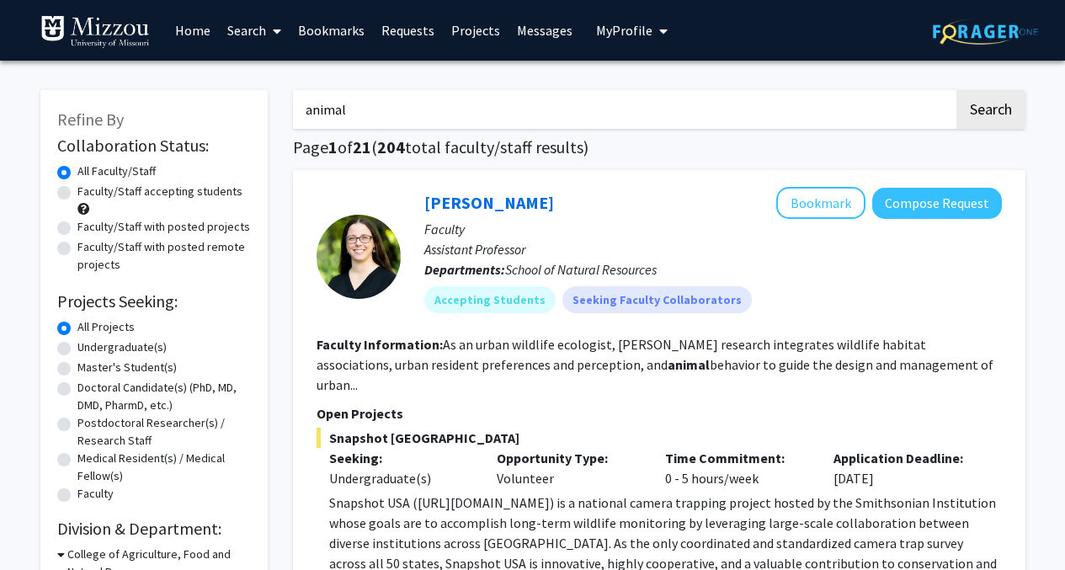
click at [444, 115] on input "animal" at bounding box center [623, 109] width 661 height 39
drag, startPoint x: 430, startPoint y: 115, endPoint x: 289, endPoint y: 126, distance: 141.1
drag, startPoint x: 376, startPoint y: 105, endPoint x: 280, endPoint y: 88, distance: 97.6
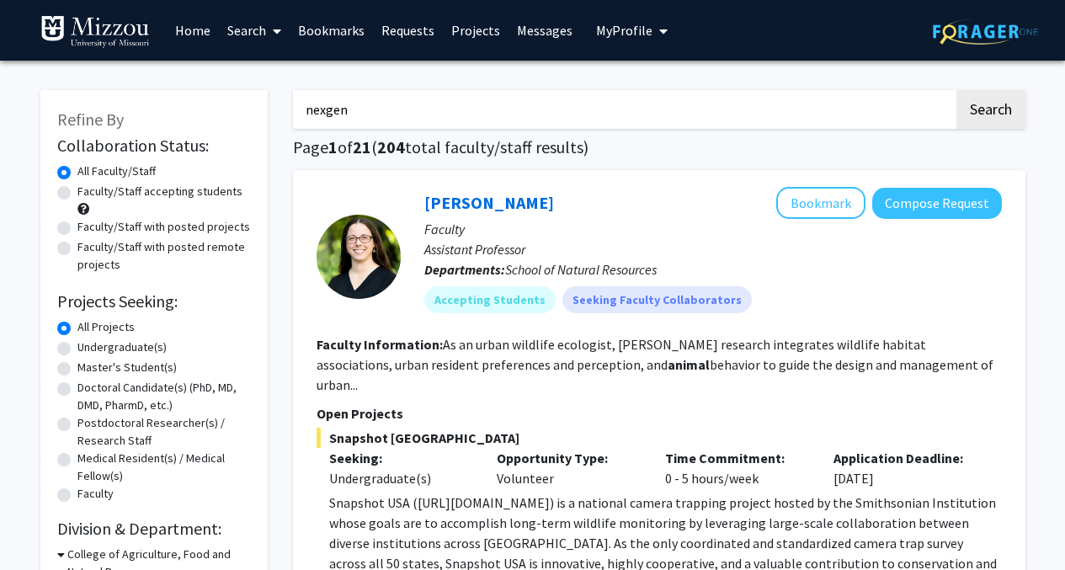
click at [957, 90] on button "Search" at bounding box center [991, 109] width 69 height 39
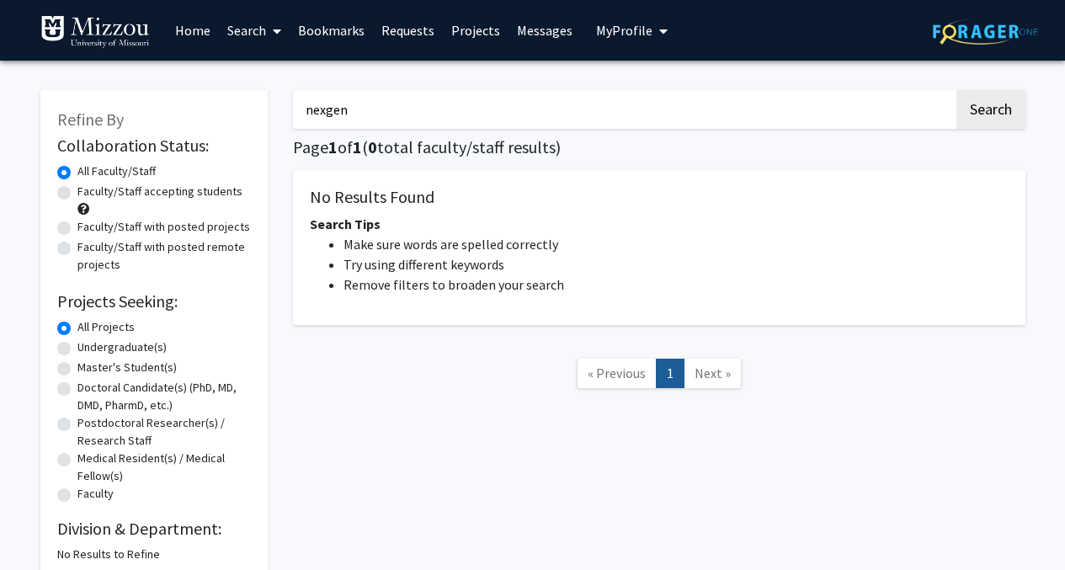
click at [323, 110] on input "nexgen" at bounding box center [623, 109] width 661 height 39
type input "nextgen"
click at [957, 90] on button "Search" at bounding box center [991, 109] width 69 height 39
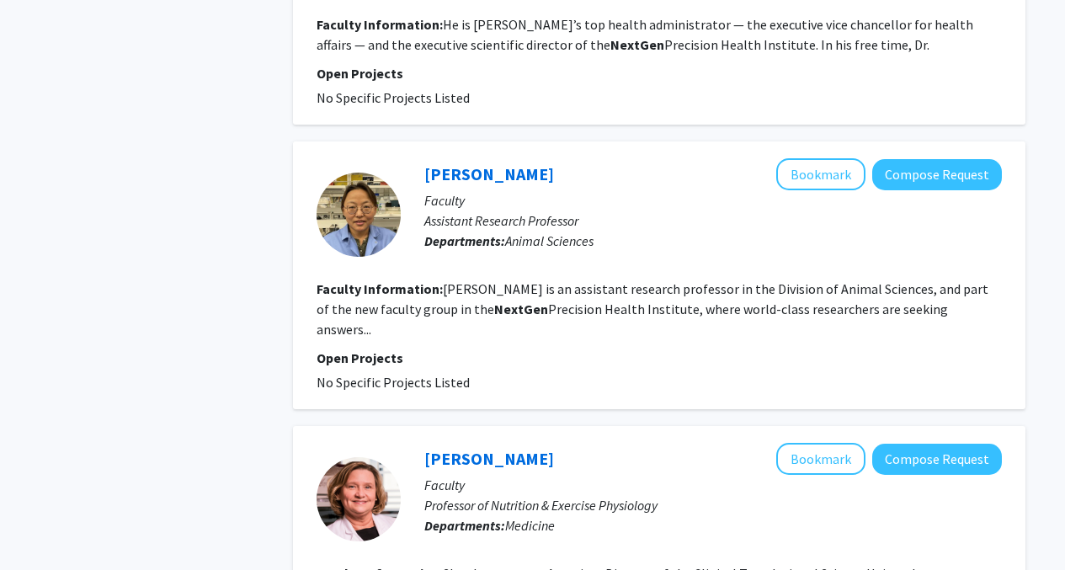
scroll to position [1169, 0]
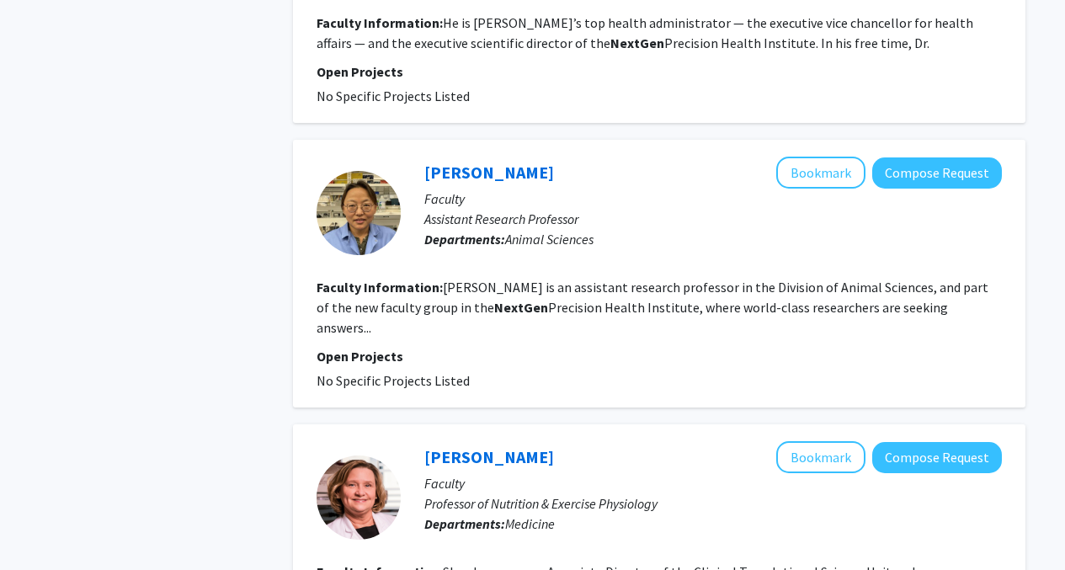
click at [536, 304] on fg-read-more "[PERSON_NAME] is an assistant research professor in the Division of Animal Scie…" at bounding box center [653, 307] width 672 height 57
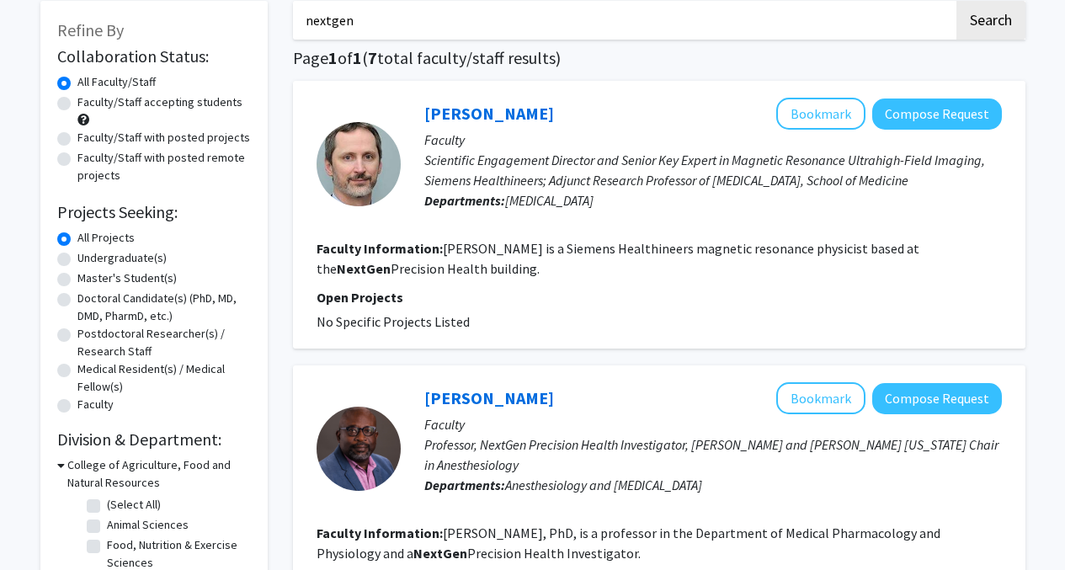
scroll to position [0, 0]
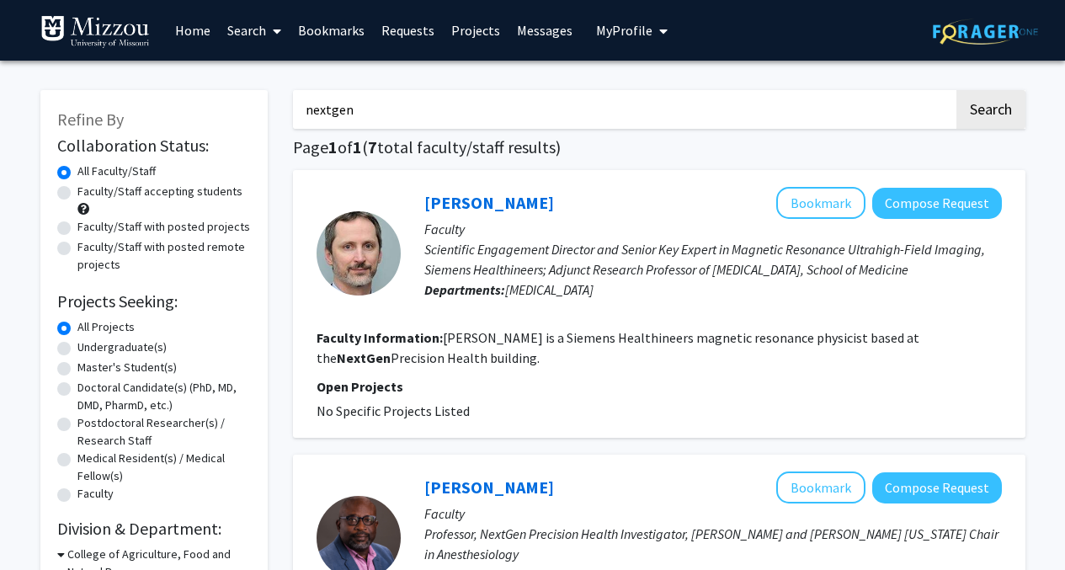
drag, startPoint x: 349, startPoint y: 109, endPoint x: 271, endPoint y: 109, distance: 77.5
click at [504, 202] on link "[PERSON_NAME]" at bounding box center [489, 202] width 130 height 21
drag, startPoint x: 373, startPoint y: 119, endPoint x: 271, endPoint y: 116, distance: 101.9
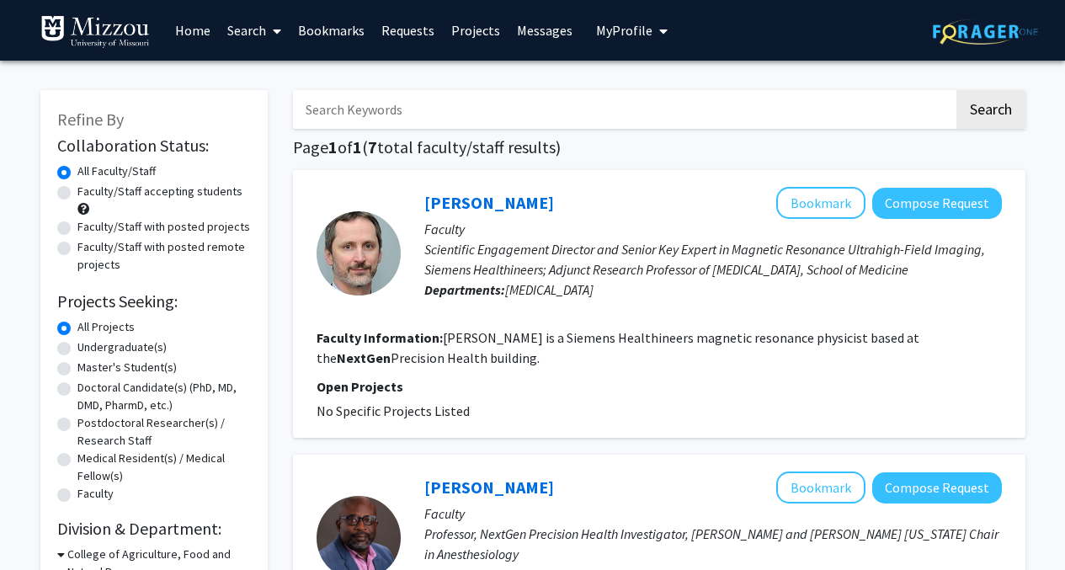
click at [483, 30] on link "Projects" at bounding box center [476, 30] width 66 height 59
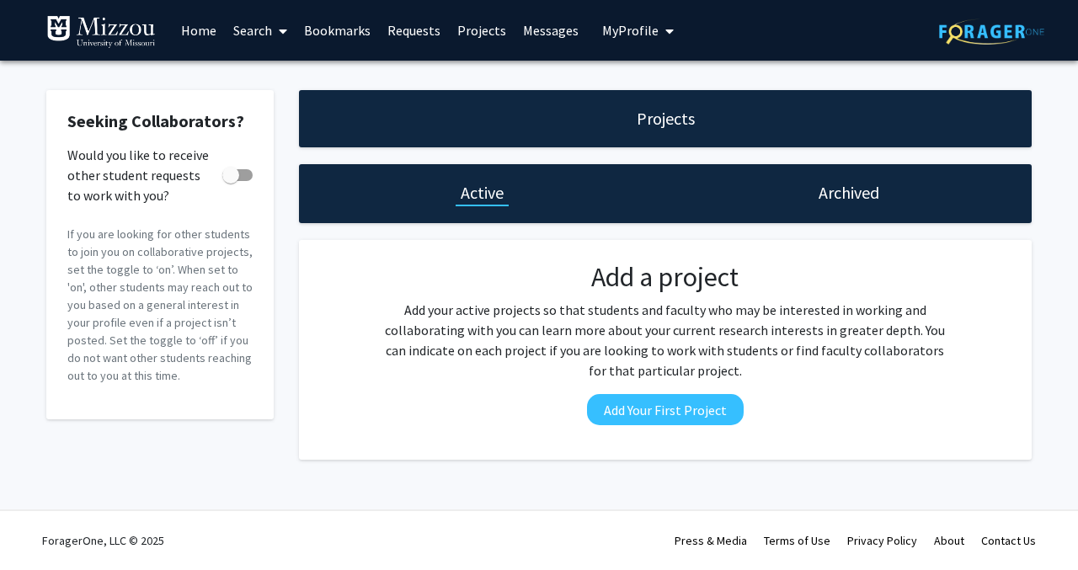
click at [530, 27] on link "Messages" at bounding box center [551, 30] width 72 height 59
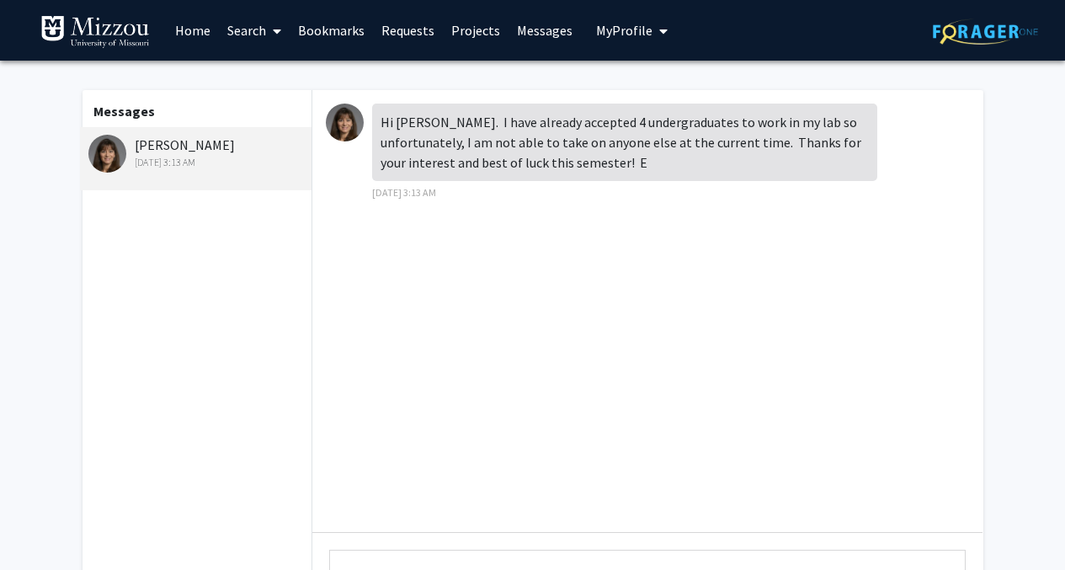
click at [457, 35] on link "Projects" at bounding box center [476, 30] width 66 height 59
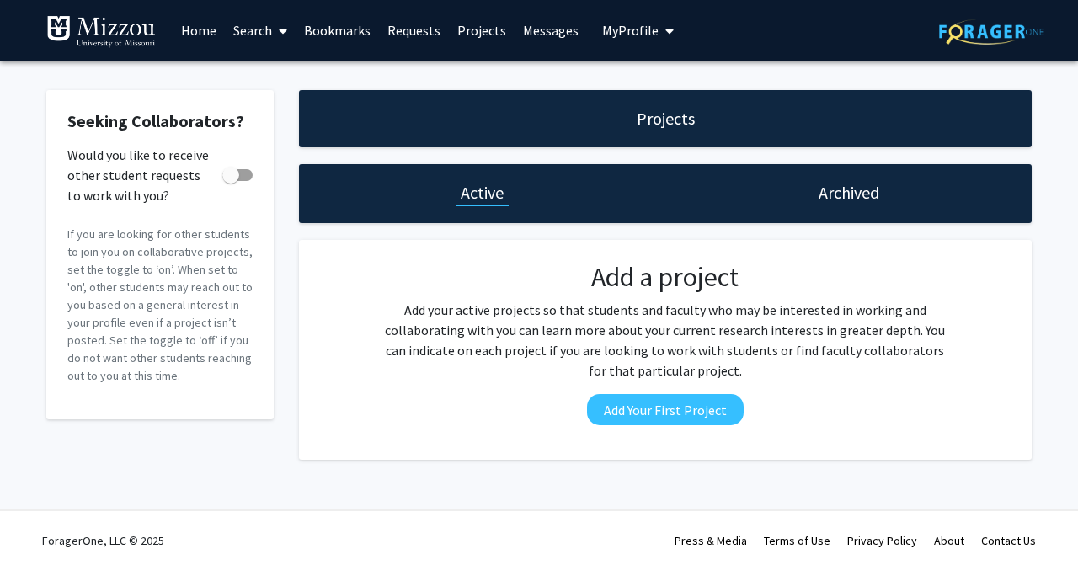
click at [410, 36] on link "Requests" at bounding box center [414, 30] width 70 height 59
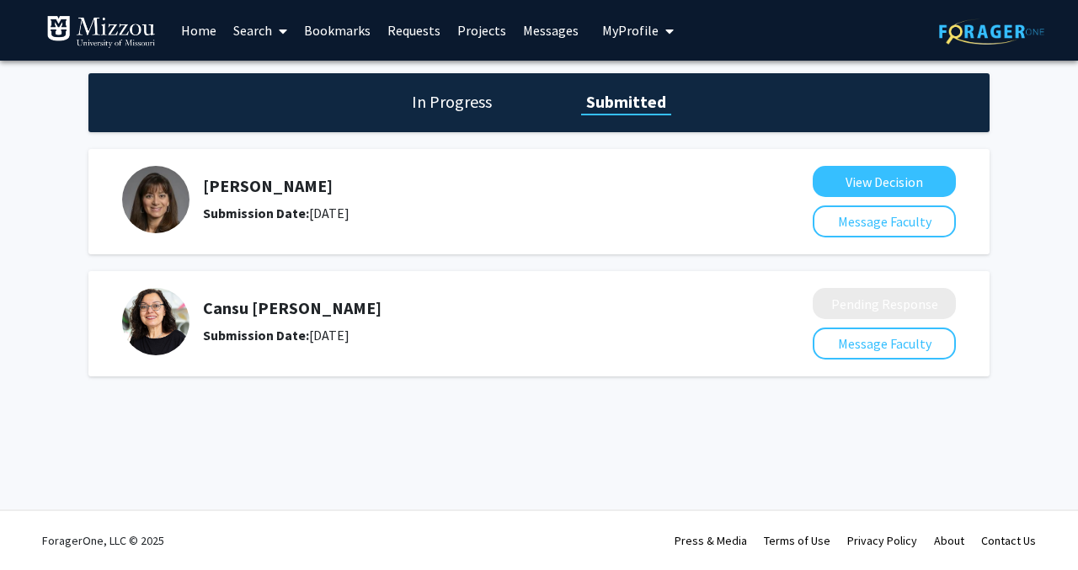
click at [248, 326] on div "Submission Date: [DATE]" at bounding box center [463, 335] width 521 height 20
click at [469, 118] on div "In Progress Submitted" at bounding box center [538, 102] width 901 height 59
click at [472, 103] on h1 "In Progress" at bounding box center [452, 102] width 90 height 24
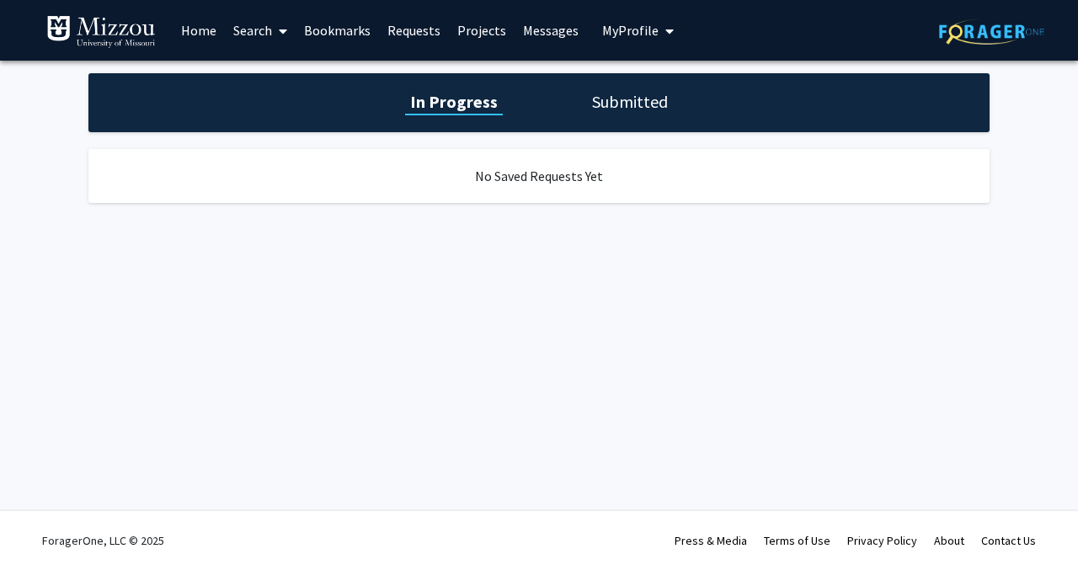
click at [601, 98] on h1 "Submitted" at bounding box center [630, 102] width 86 height 24
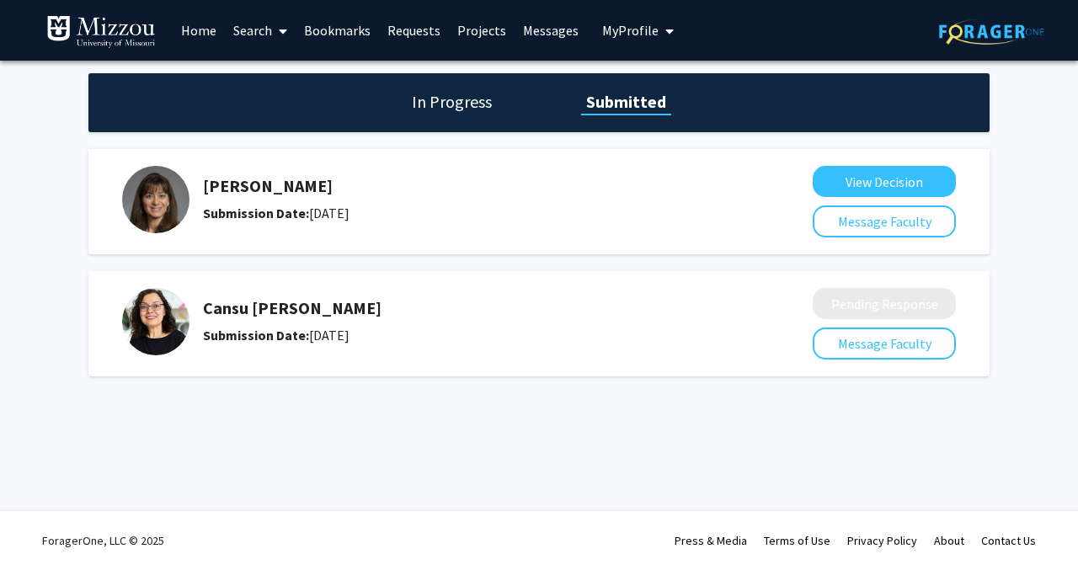
click at [193, 32] on link "Home" at bounding box center [199, 30] width 52 height 59
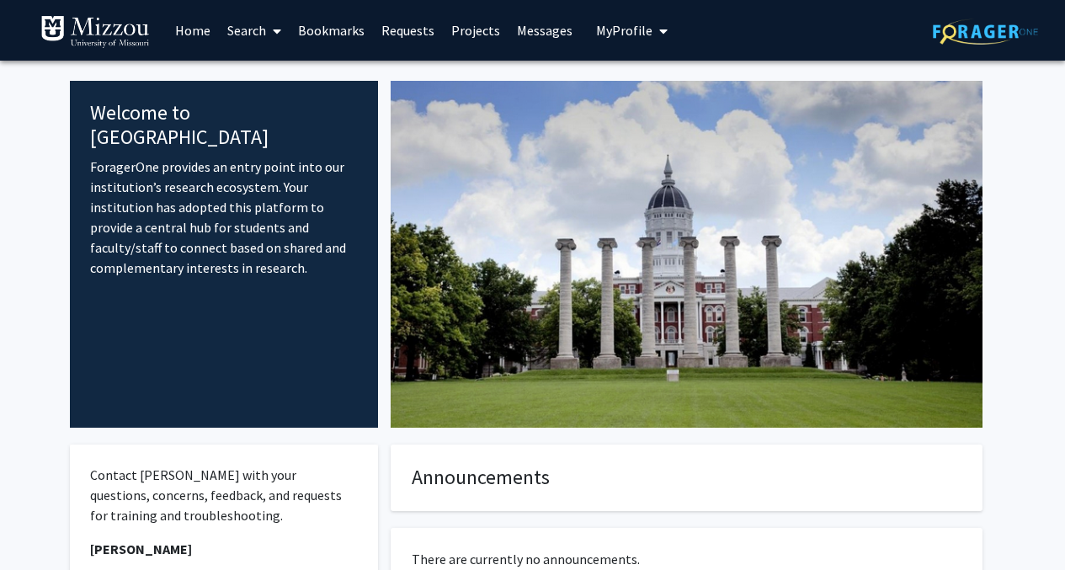
click at [334, 29] on link "Bookmarks" at bounding box center [331, 30] width 83 height 59
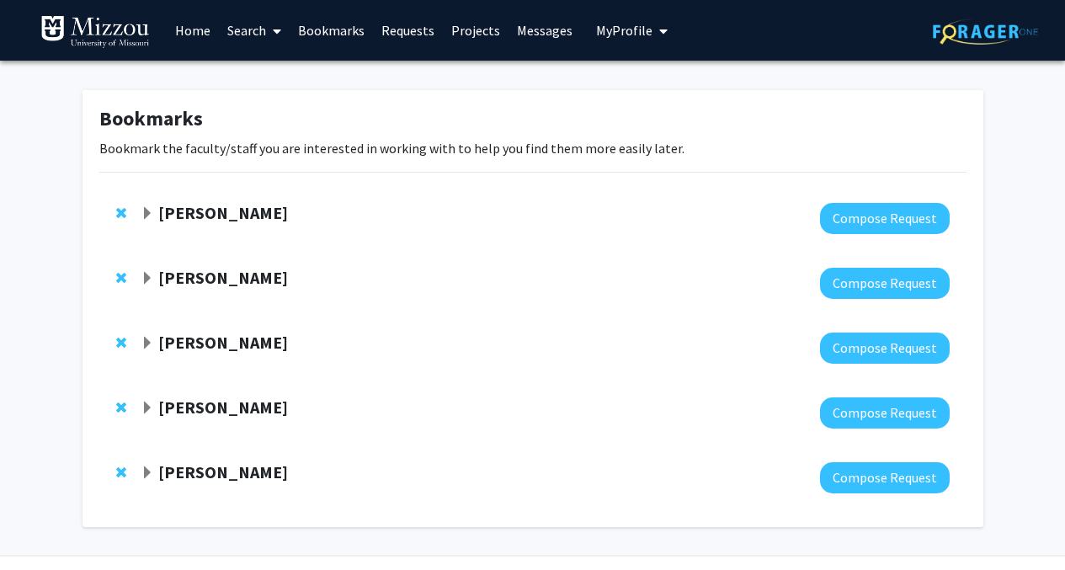
scroll to position [45, 0]
